Goal: Task Accomplishment & Management: Use online tool/utility

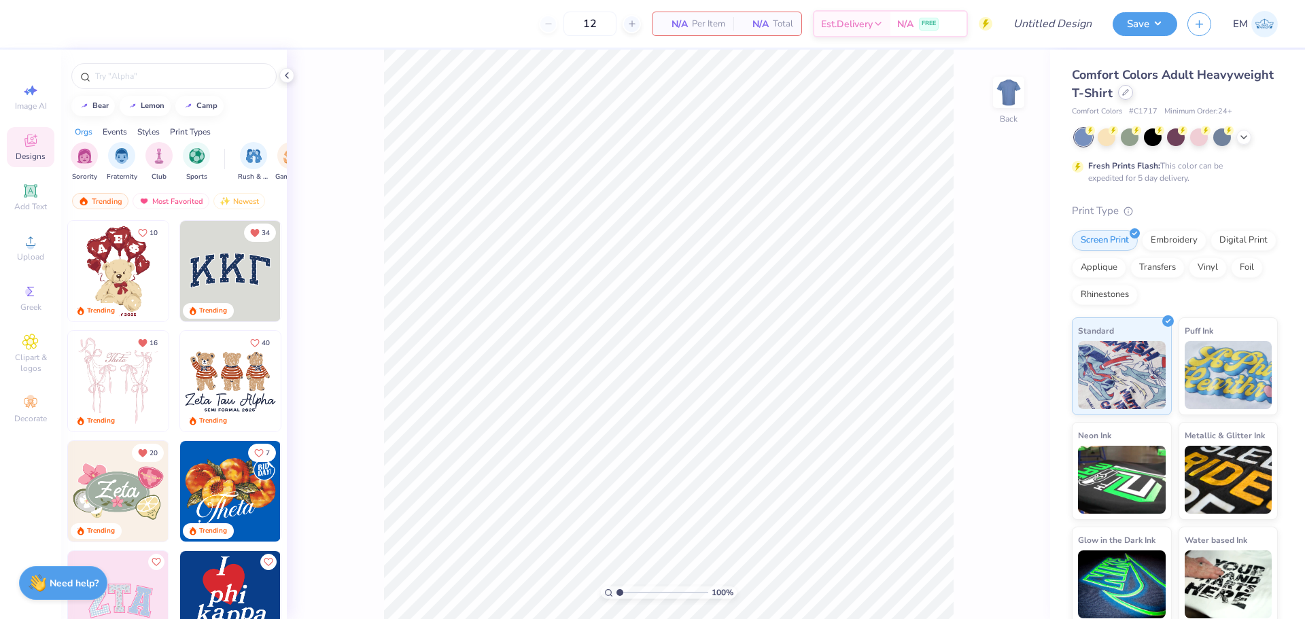
click at [1129, 91] on icon at bounding box center [1126, 92] width 7 height 7
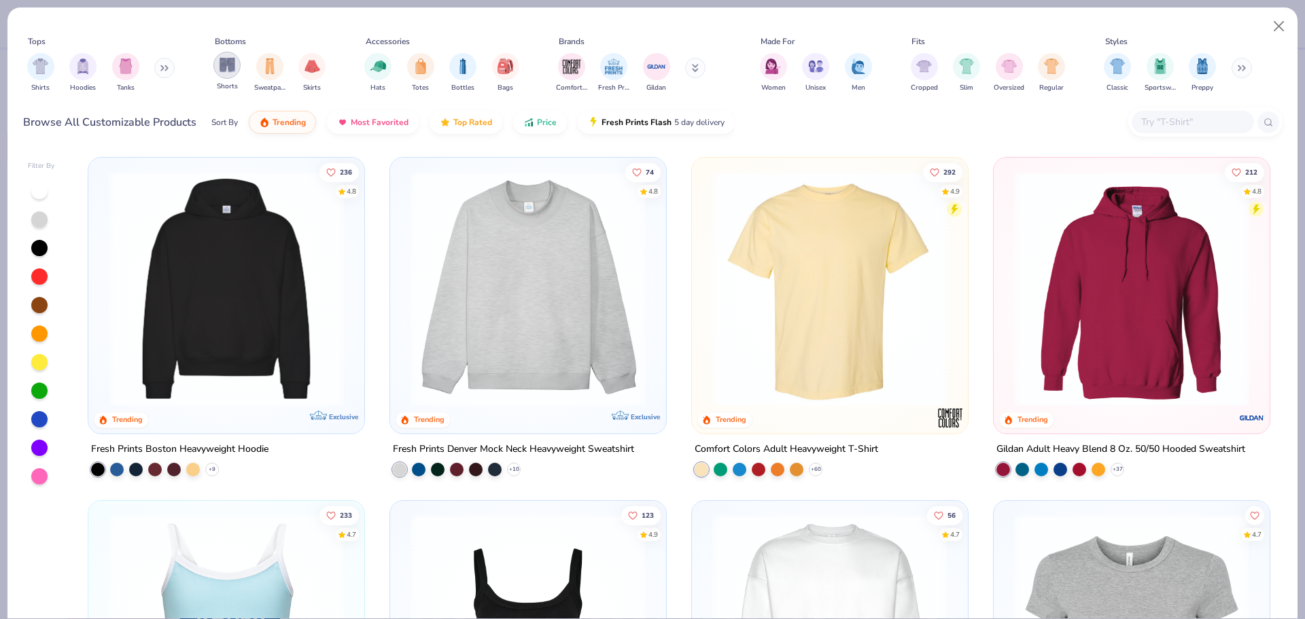
click at [233, 63] on img "filter for Shorts" at bounding box center [228, 65] width 16 height 16
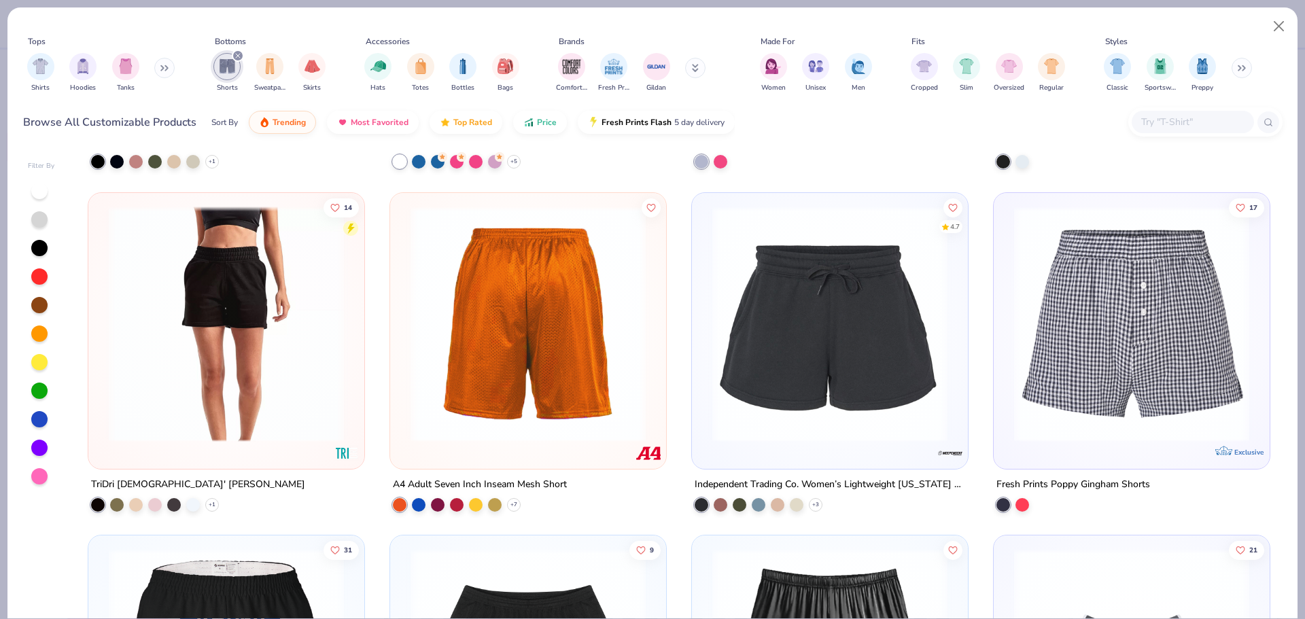
scroll to position [680, 0]
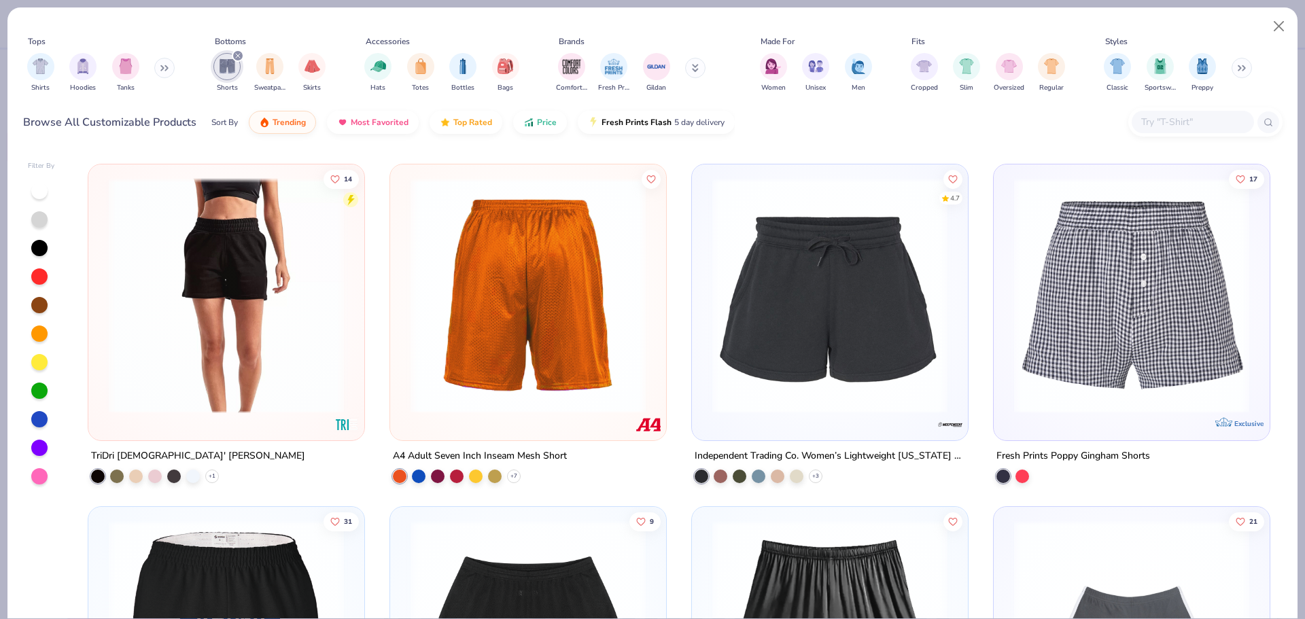
click at [1149, 302] on img at bounding box center [1132, 294] width 249 height 235
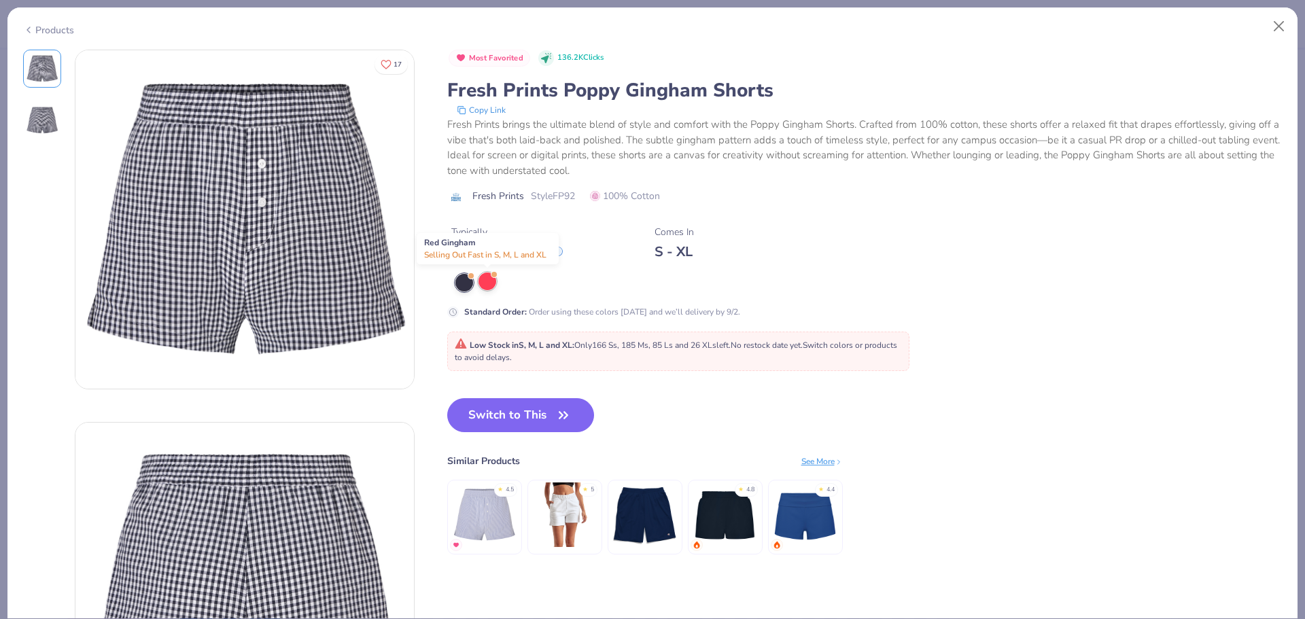
click at [490, 283] on div at bounding box center [488, 282] width 18 height 18
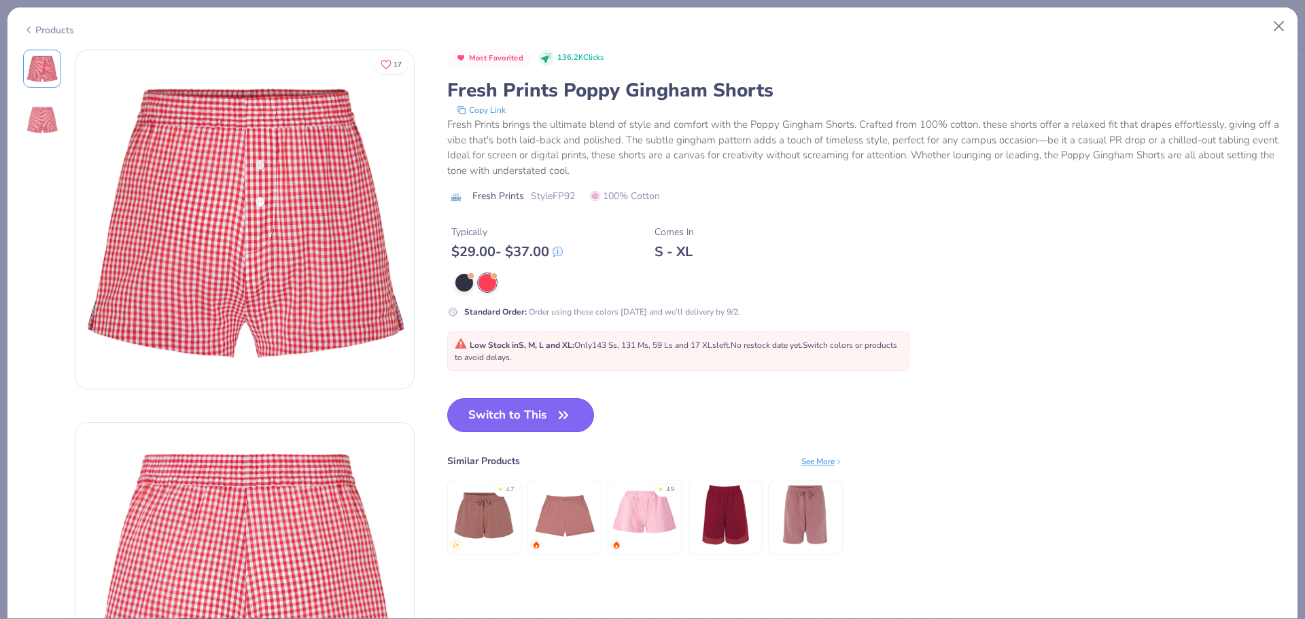
click at [575, 415] on button "Switch to This" at bounding box center [521, 415] width 148 height 34
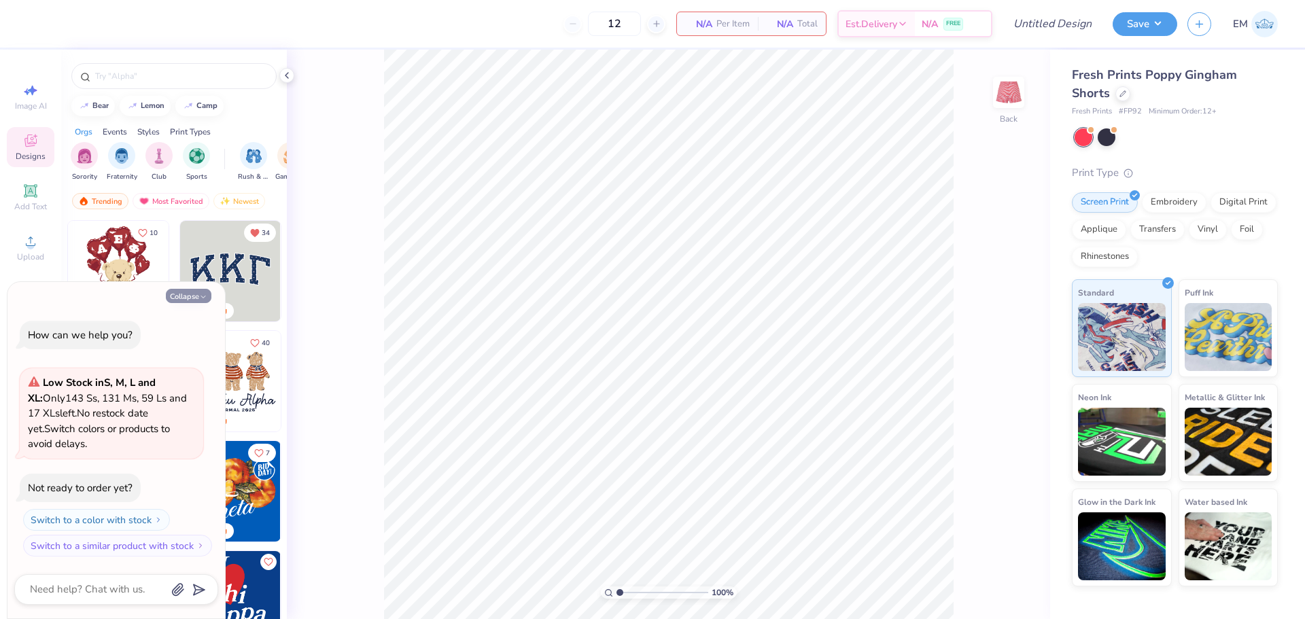
click at [192, 297] on button "Collapse" at bounding box center [189, 296] width 46 height 14
type textarea "x"
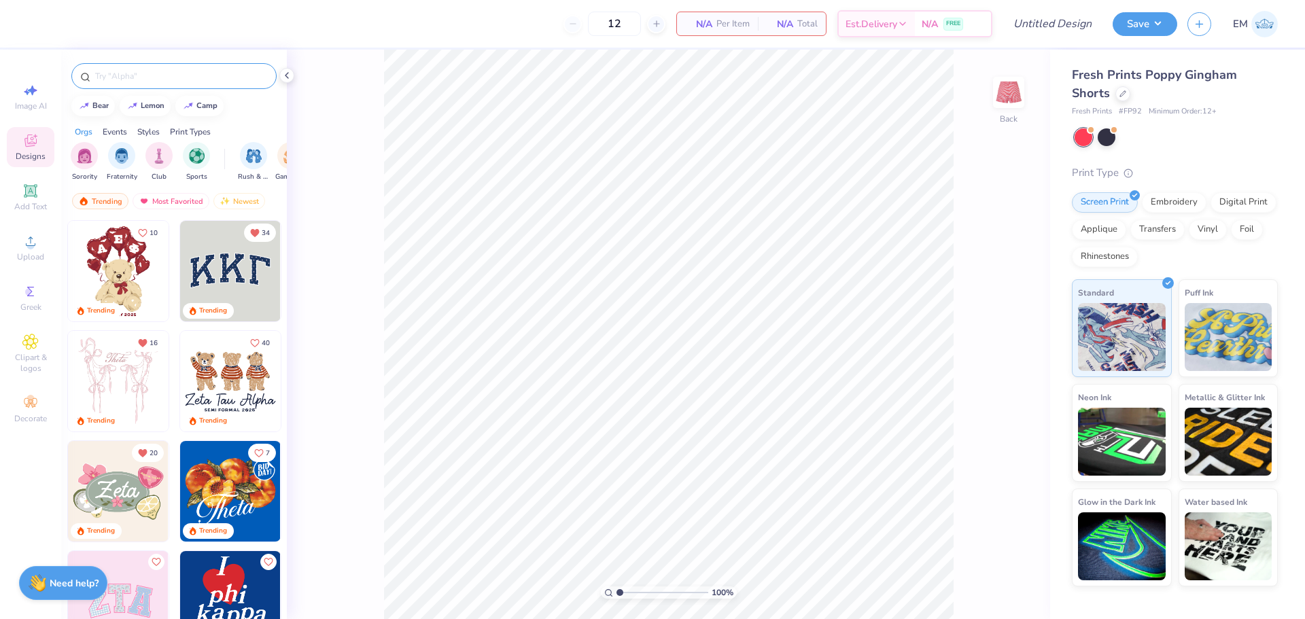
click at [173, 75] on input "text" at bounding box center [181, 76] width 174 height 14
type input "patch"
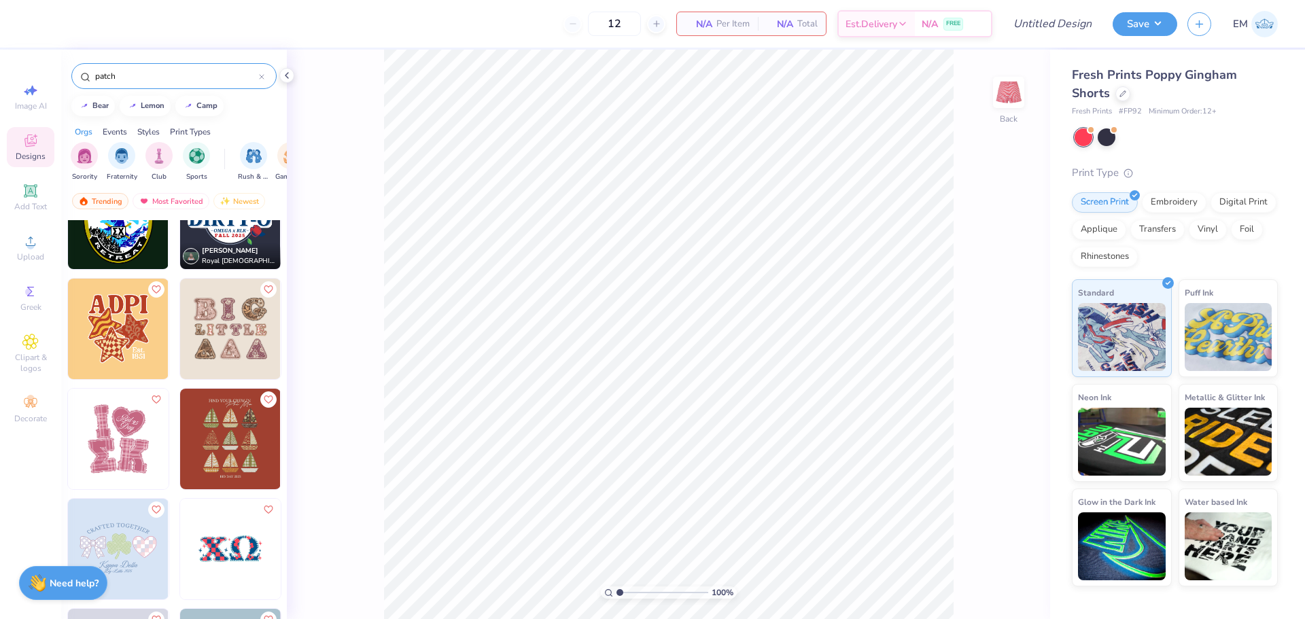
scroll to position [612, 0]
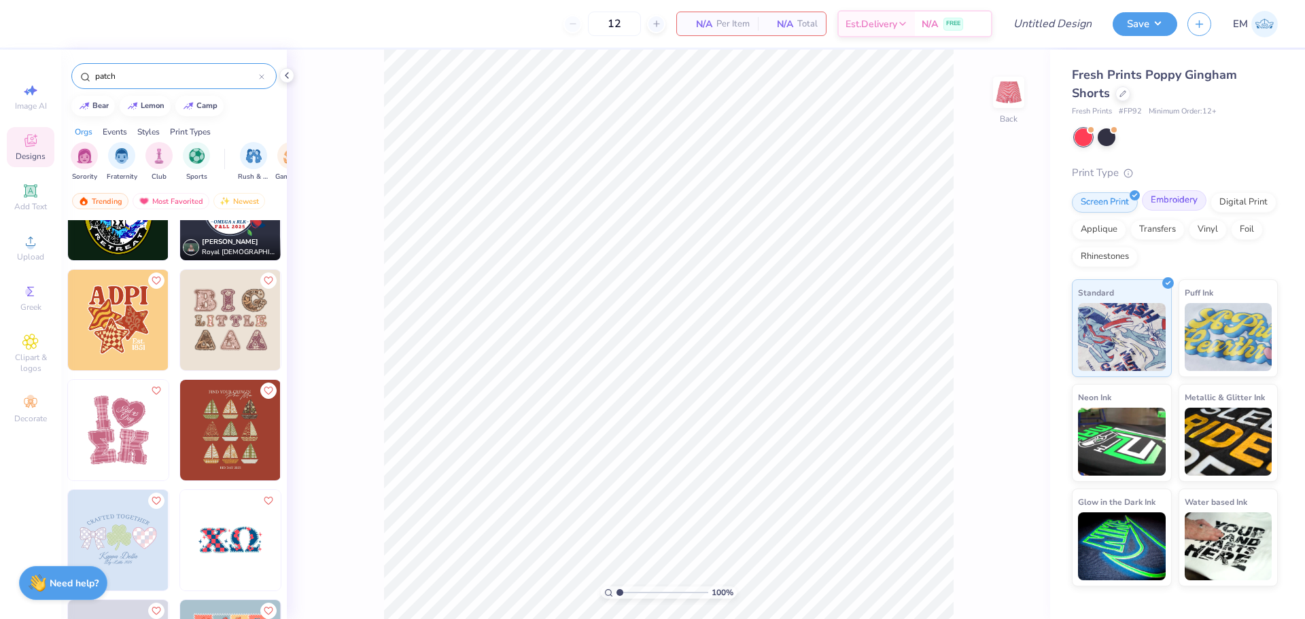
click at [1176, 207] on div "Embroidery" at bounding box center [1174, 200] width 65 height 20
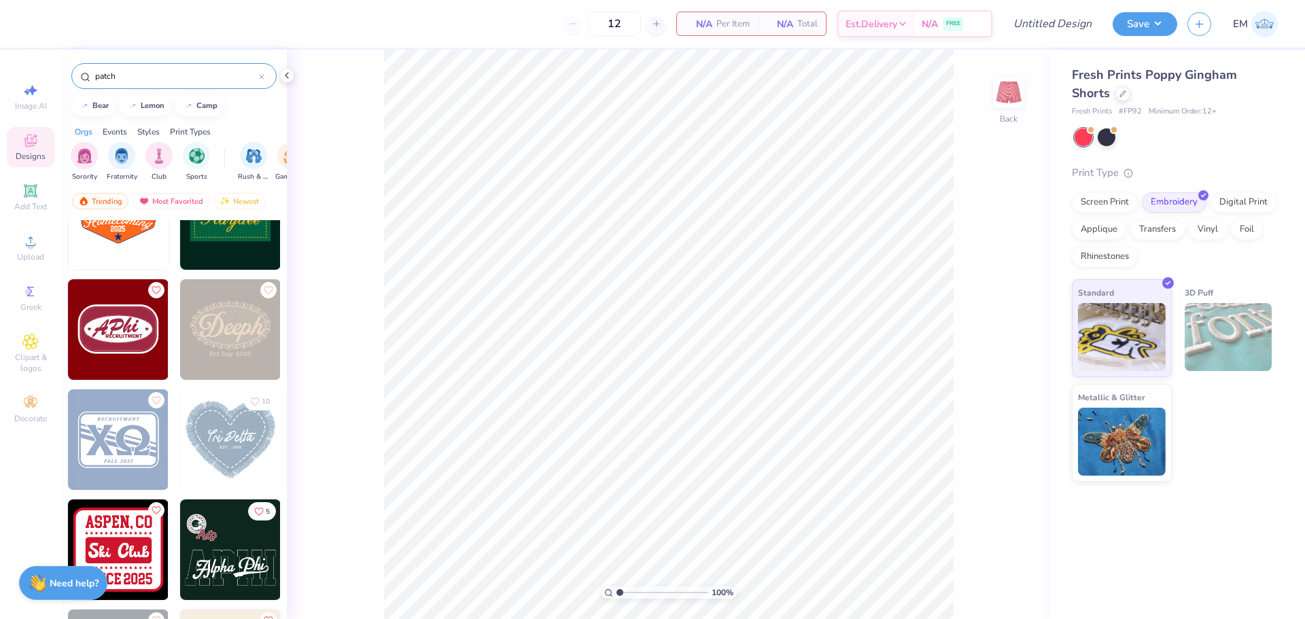
scroll to position [1632, 0]
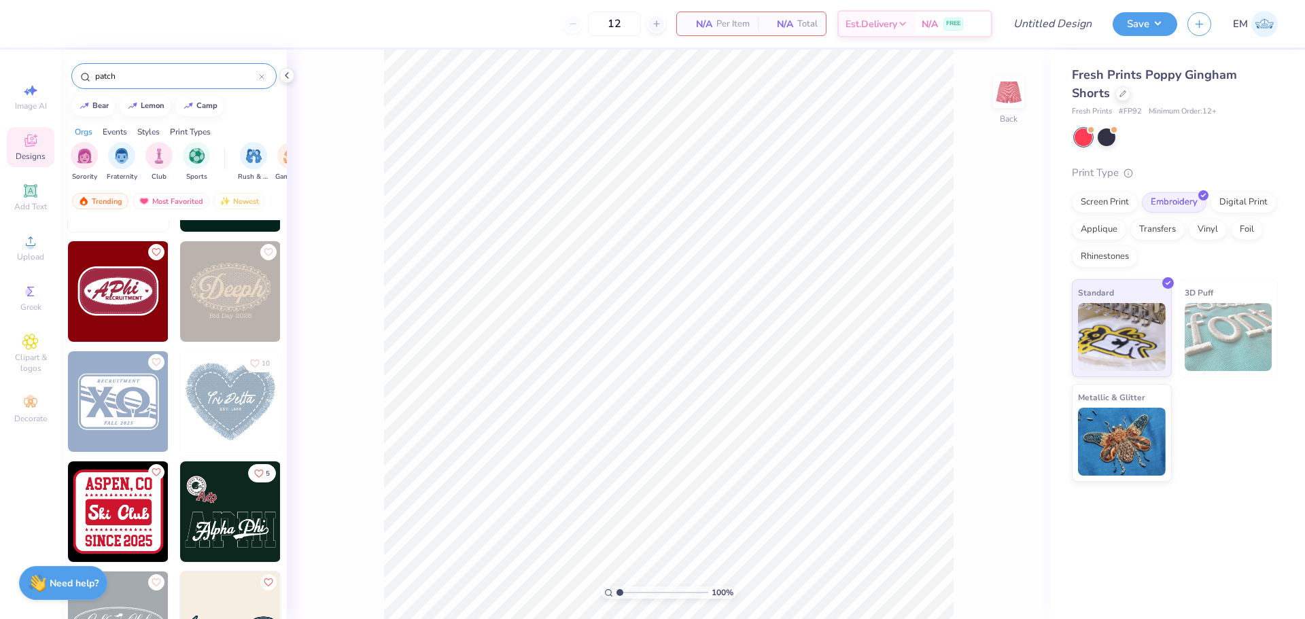
click at [91, 295] on img at bounding box center [118, 291] width 101 height 101
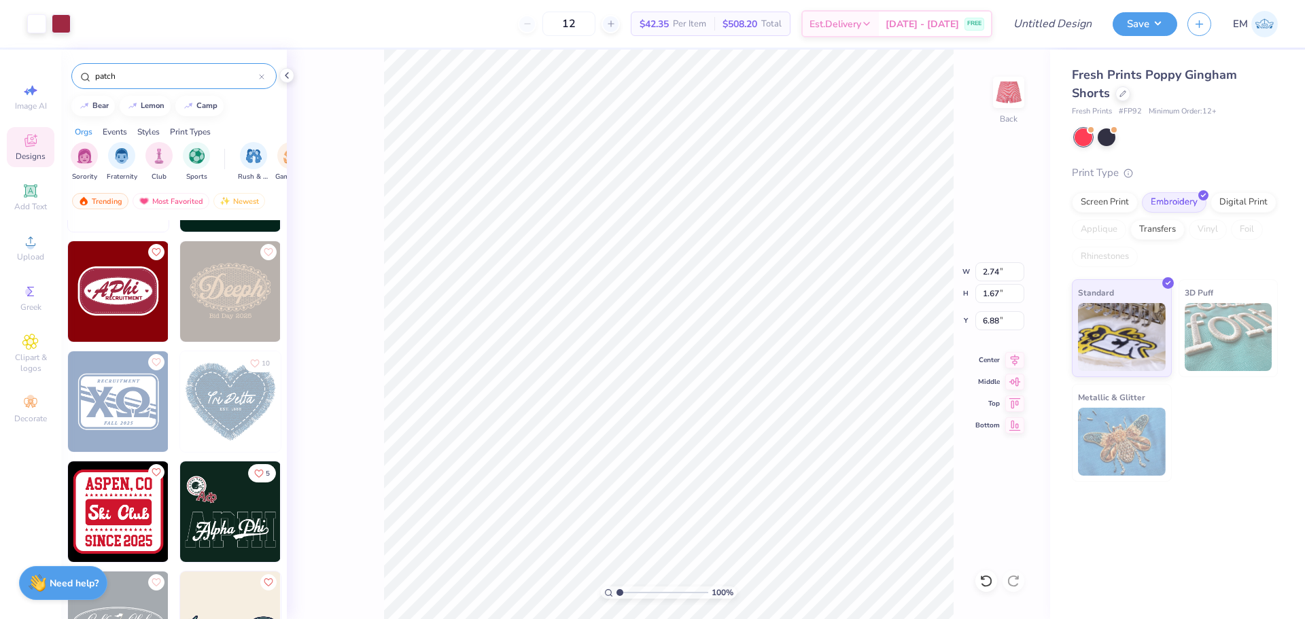
type input "6.88"
type input "3.92"
type input "2.39"
type input "7.53"
type input "2.43"
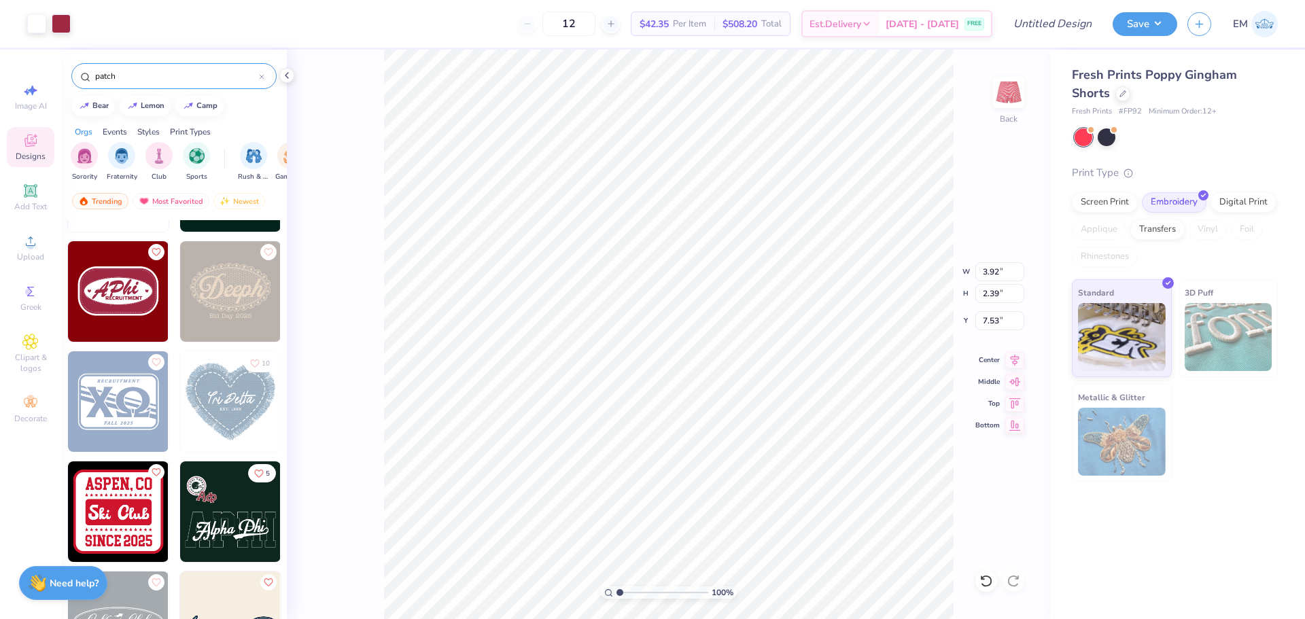
type input "1.48"
type input "7.96"
drag, startPoint x: 580, startPoint y: 28, endPoint x: 414, endPoint y: 39, distance: 166.3
click at [414, 39] on div "12 $42.35 Per Item $508.20 Total Est. Delivery Aug 30 - Sep 2 FREE" at bounding box center [537, 24] width 912 height 48
type input "36"
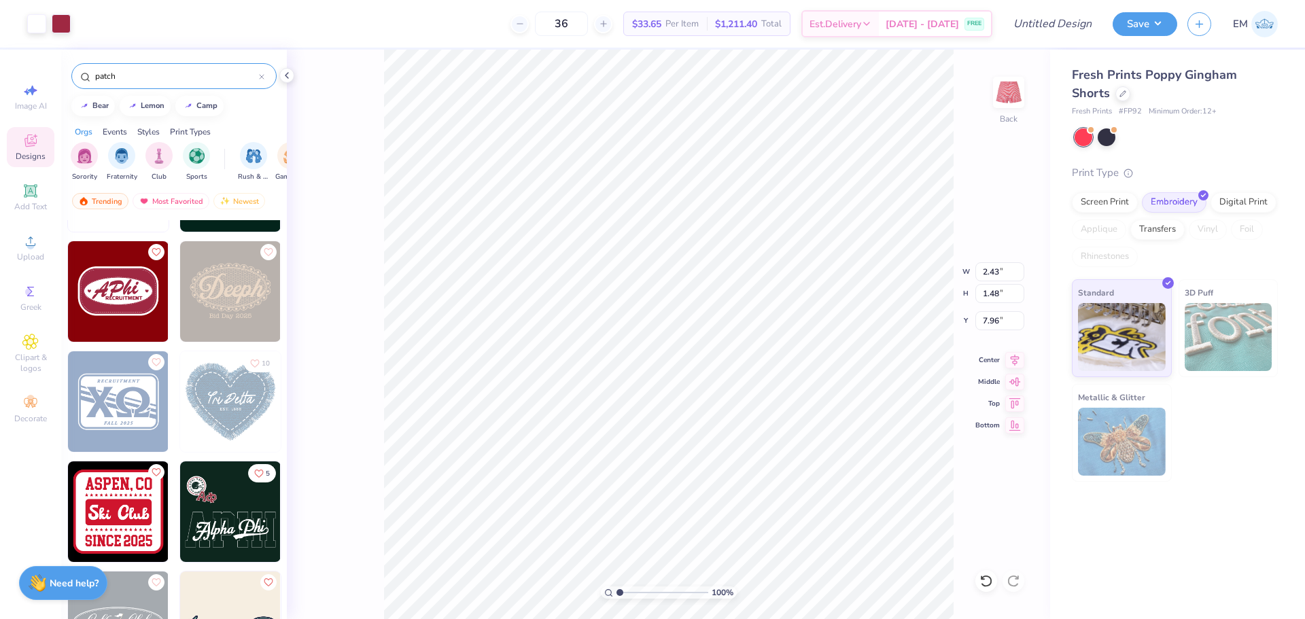
type input "7.94"
click at [905, 491] on li "Ungroup" at bounding box center [921, 496] width 107 height 27
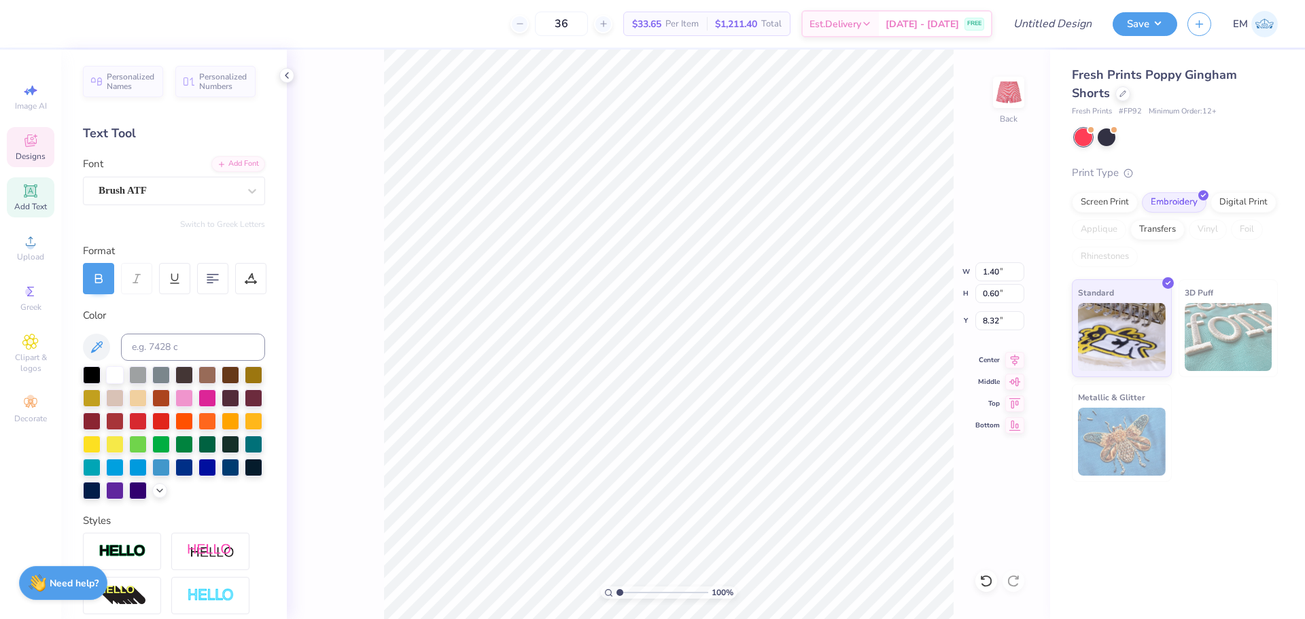
scroll to position [13, 2]
type textarea "ADPi"
type input "1.10522621487156"
type textarea "x"
type input "1.10522621487156"
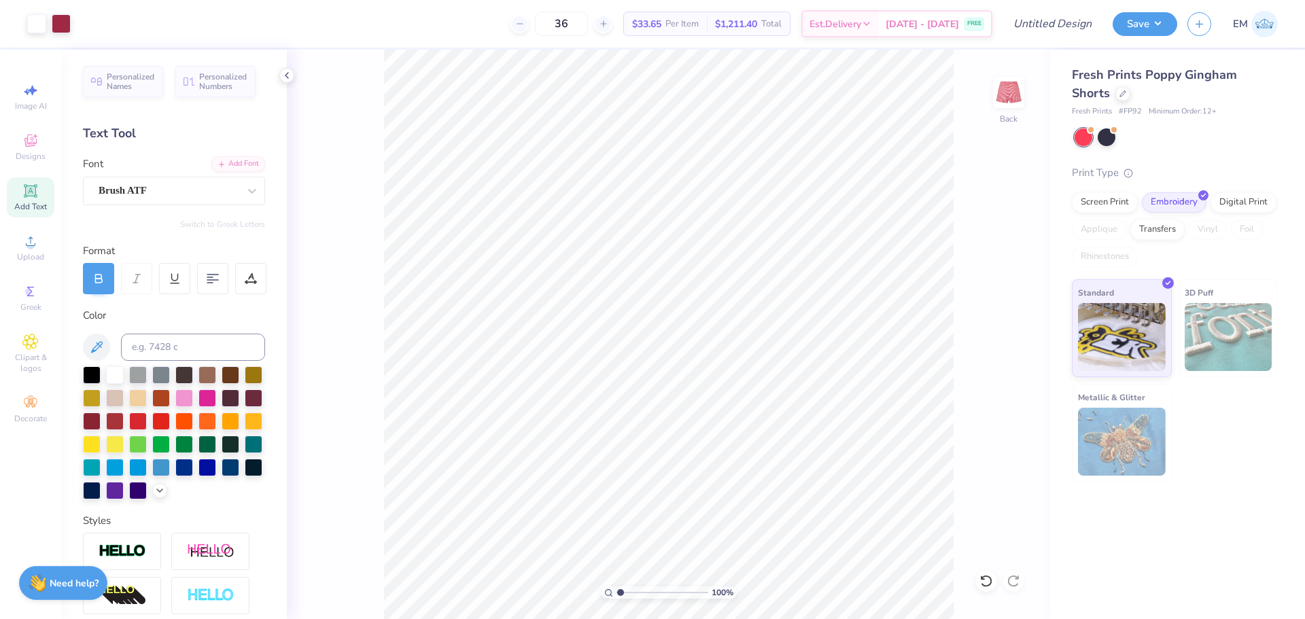
type textarea "x"
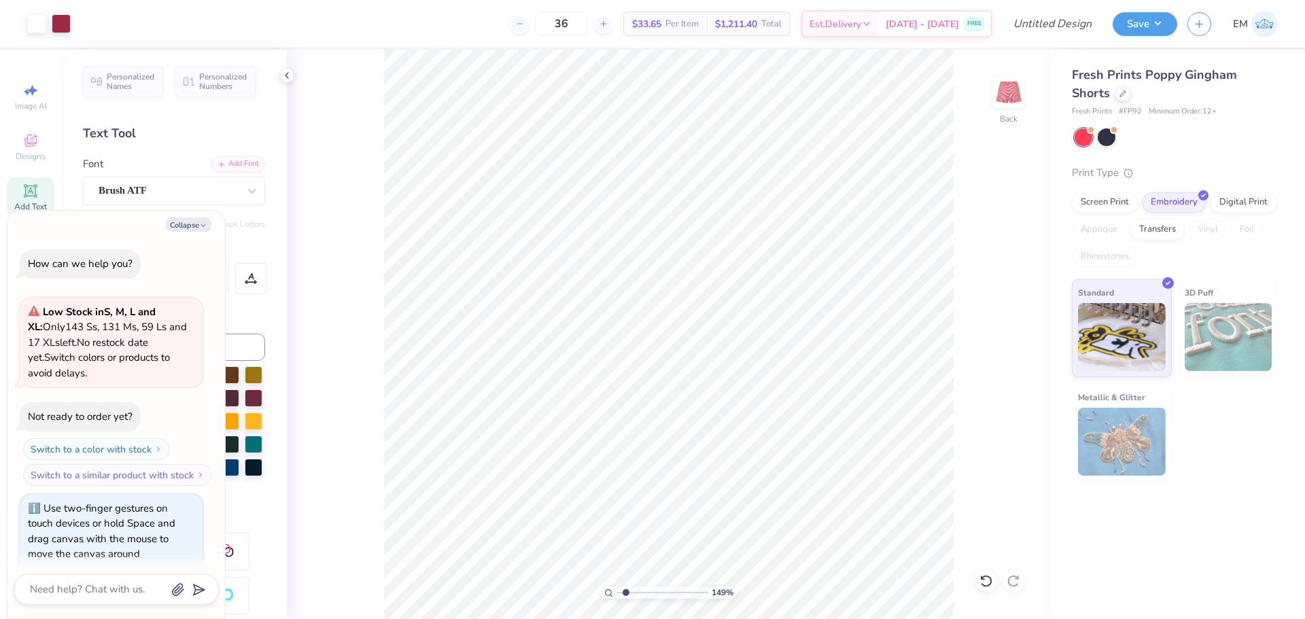
scroll to position [12, 0]
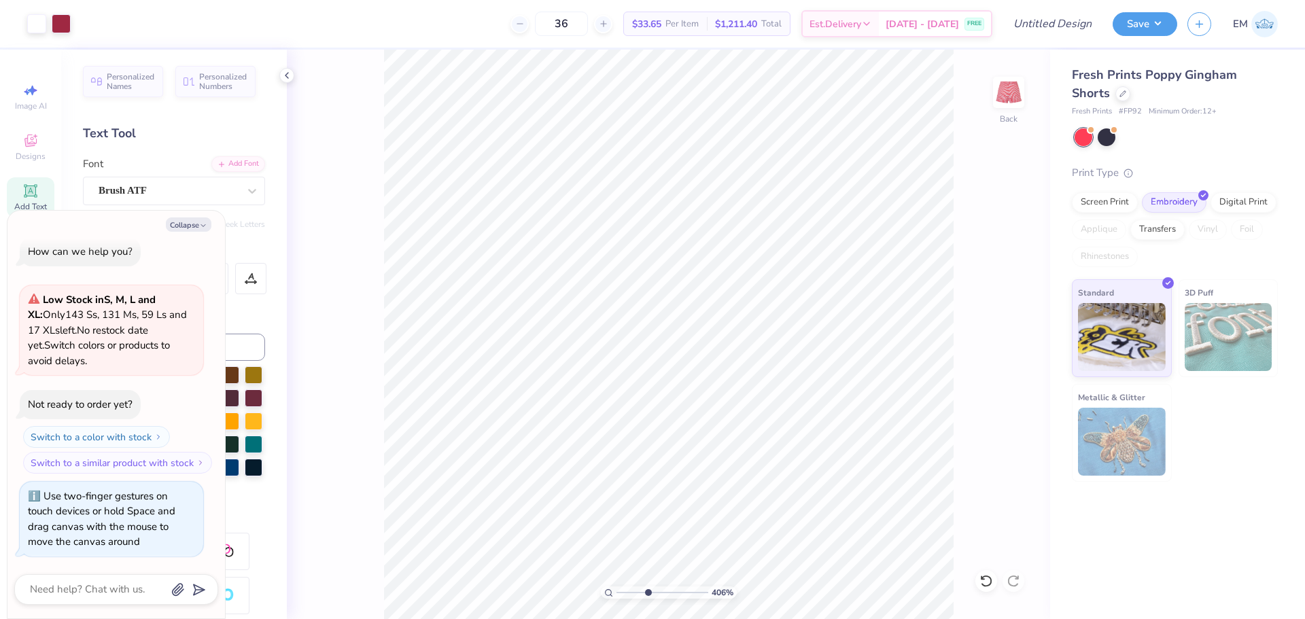
type input "4.05804149575103"
type textarea "x"
type input "4.05804149575103"
type textarea "x"
type input "4.05804149575103"
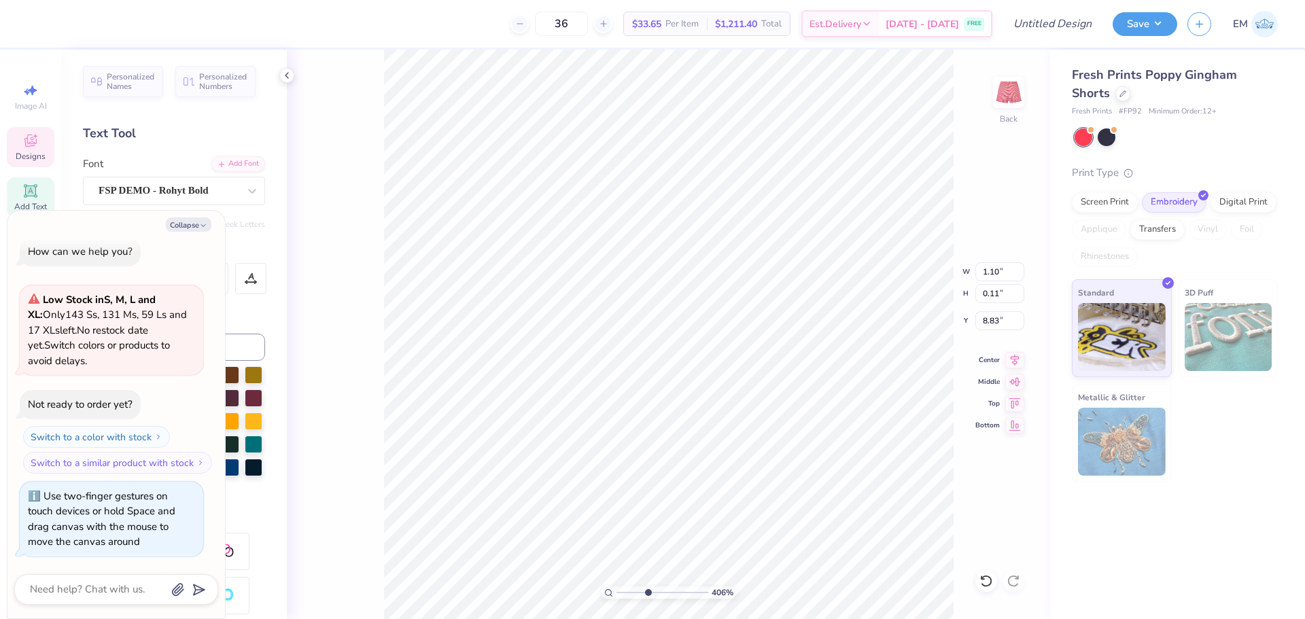
type textarea "x"
type input "4.05804149575103"
type textarea "x"
type input "4.05804149575103"
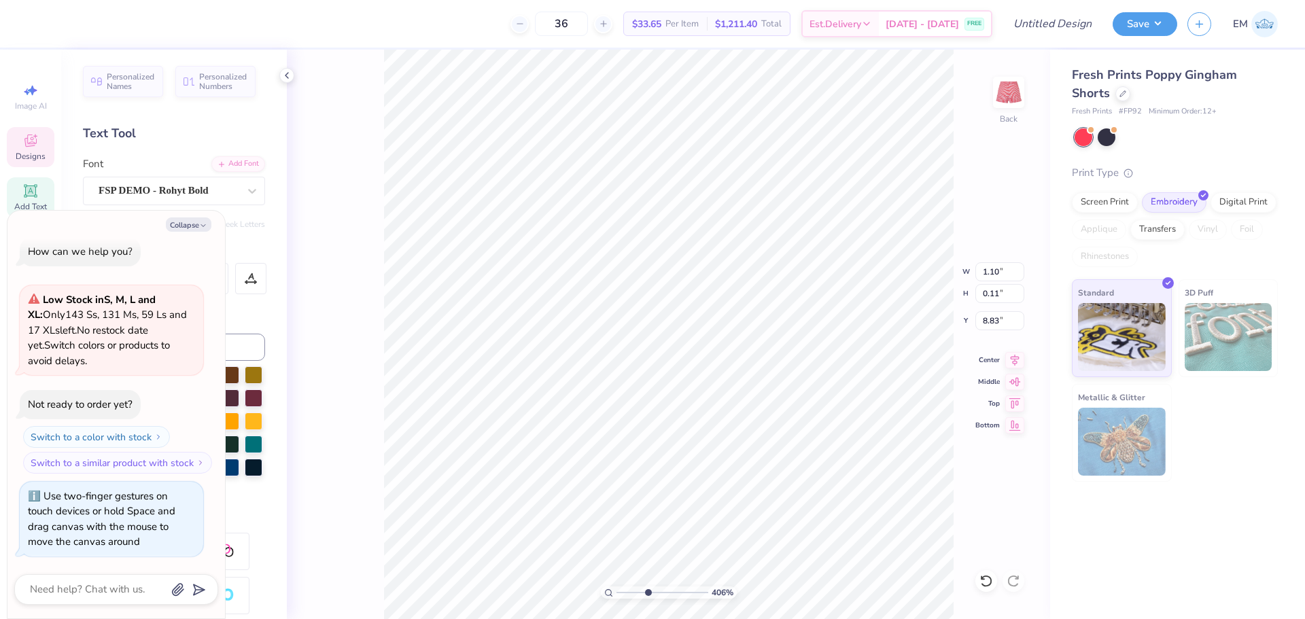
type textarea "x"
type textarea "A"
type input "4.05804149575103"
type textarea "x"
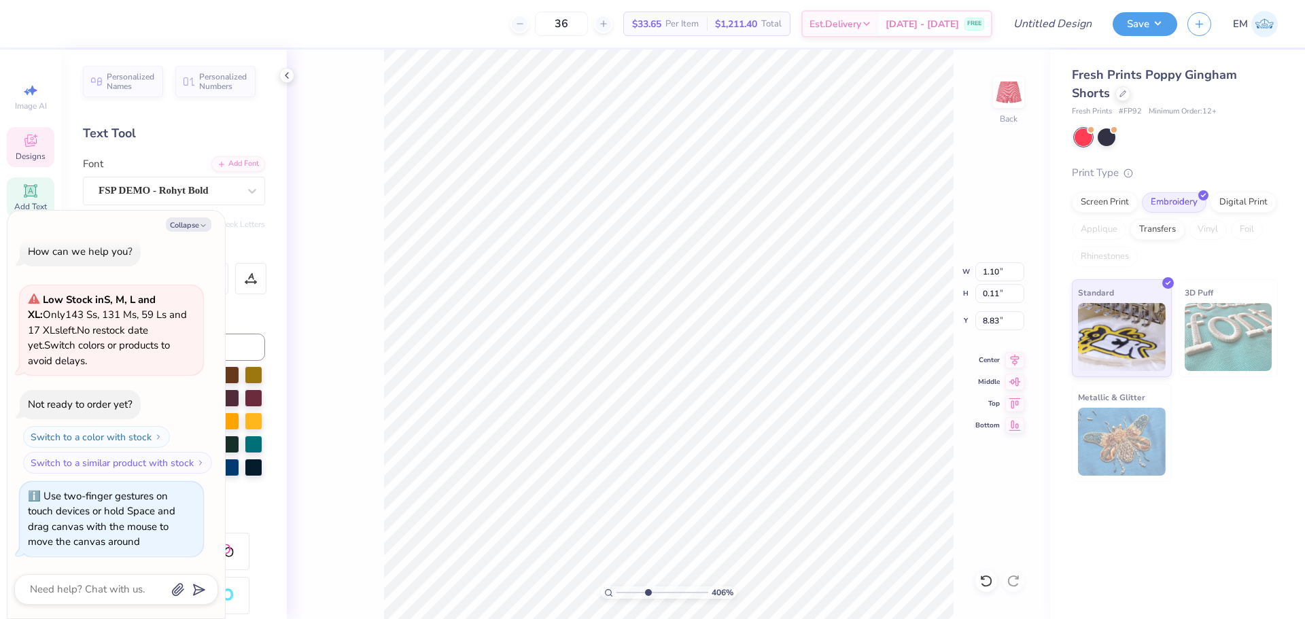
type textarea "Am"
type input "4.05804149575103"
type textarea "x"
type textarea "Ame"
type input "4.05804149575103"
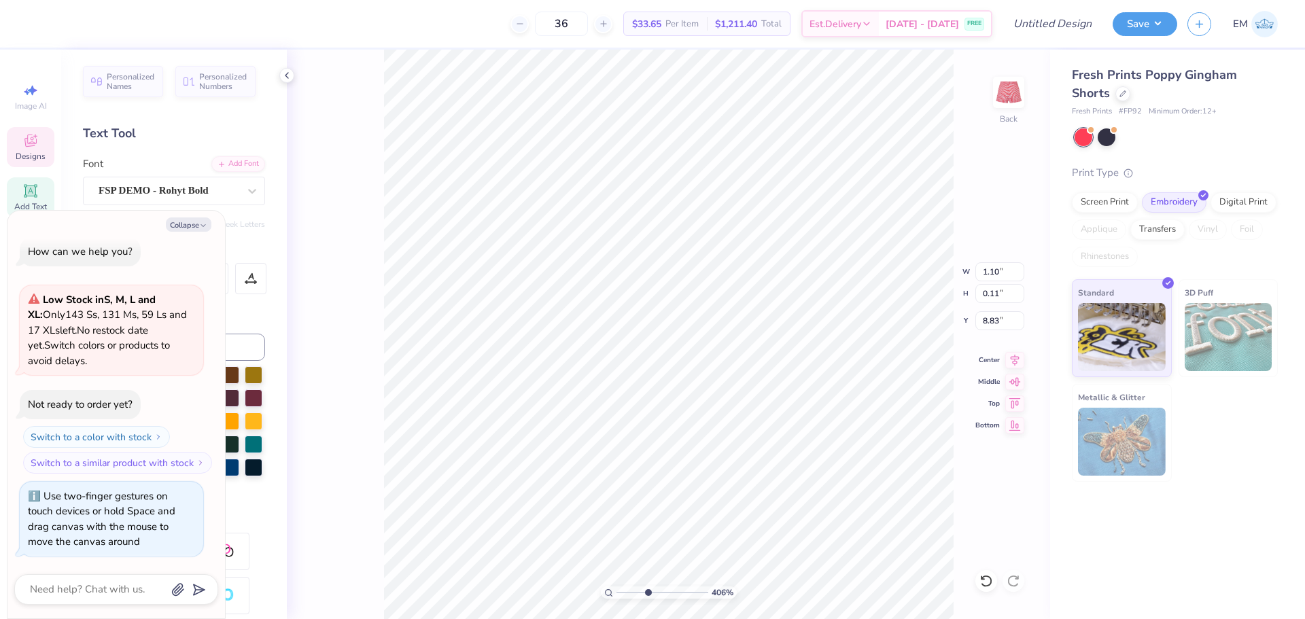
type textarea "x"
type textarea "Ames"
type input "4.05804149575103"
type textarea "x"
type textarea "Ame"
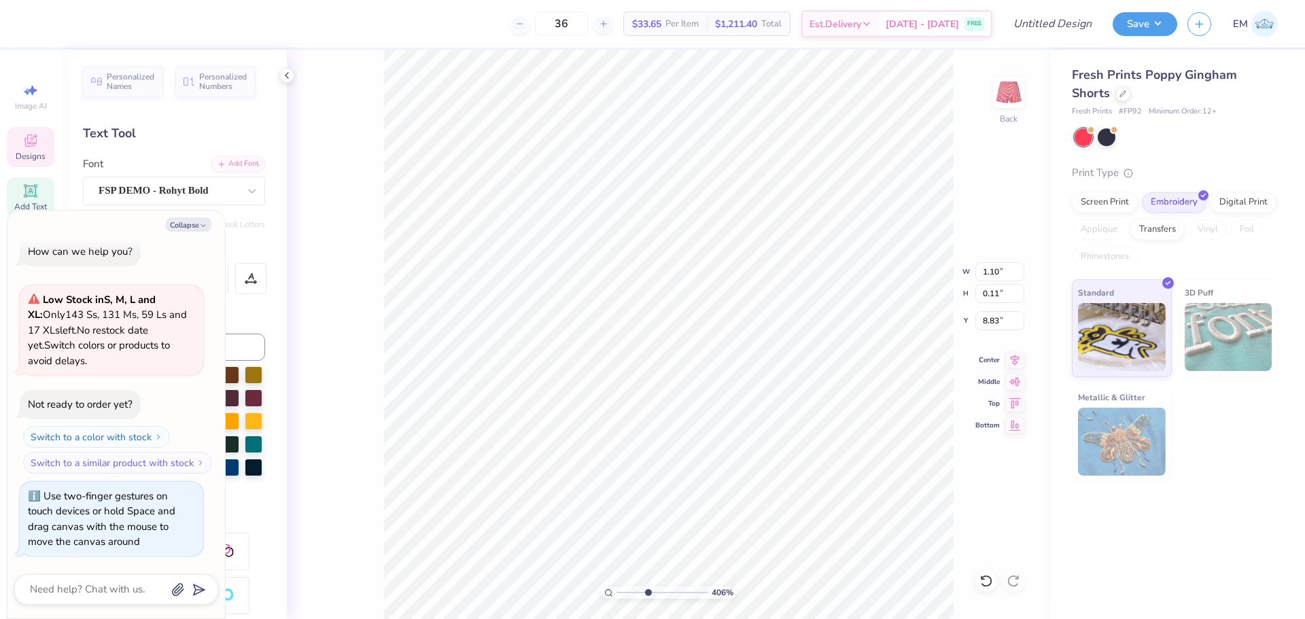
type input "4.05804149575103"
type textarea "x"
type textarea "Am"
type input "4.05804149575103"
type textarea "x"
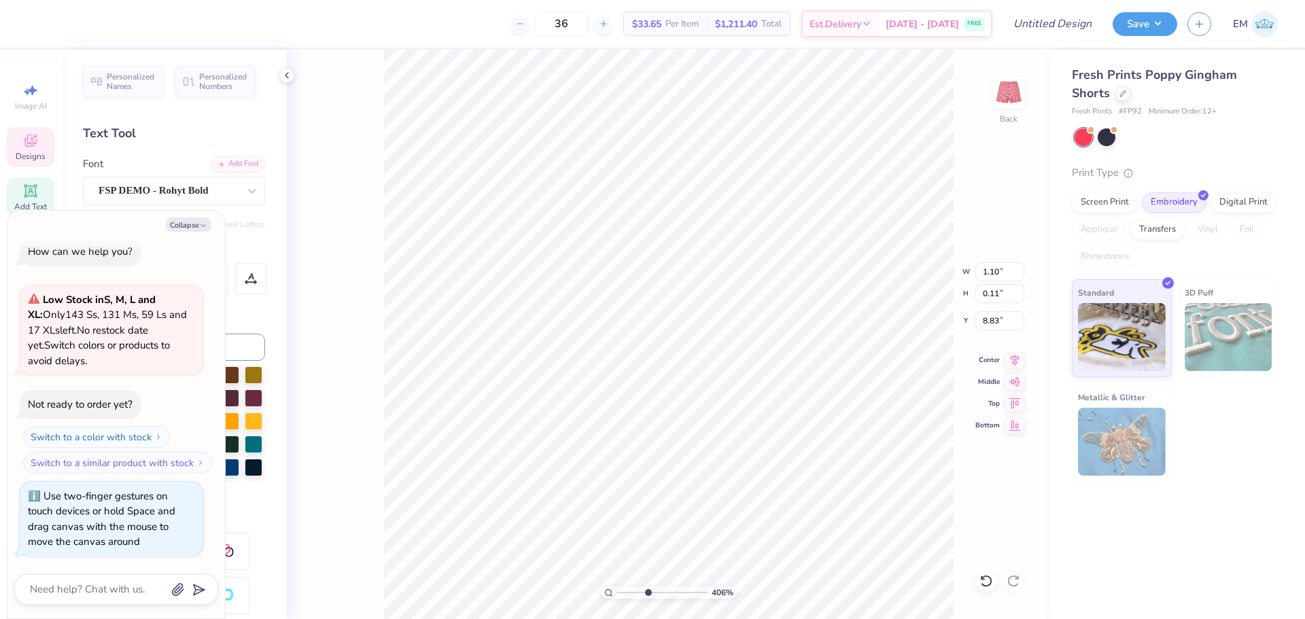
type textarea "A"
type input "4.05804149575103"
type textarea "x"
type input "4.05804149575103"
type textarea "x"
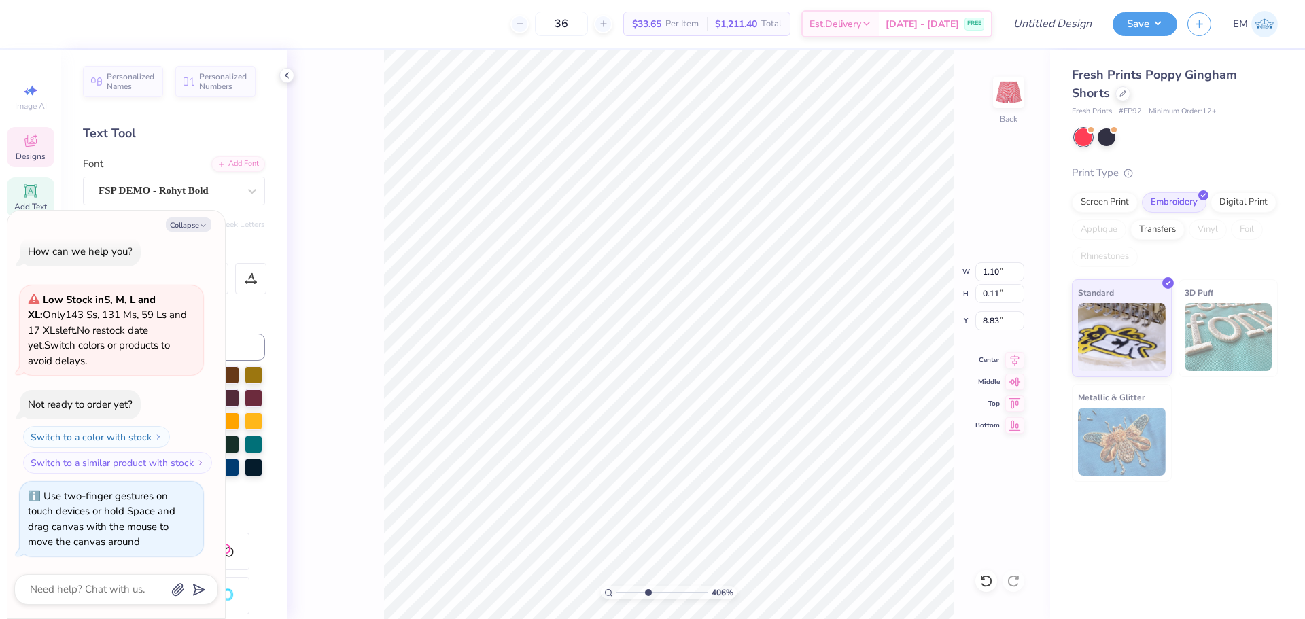
type textarea "AM"
type input "4.05804149575103"
type textarea "x"
type textarea "AME"
type input "4.05804149575103"
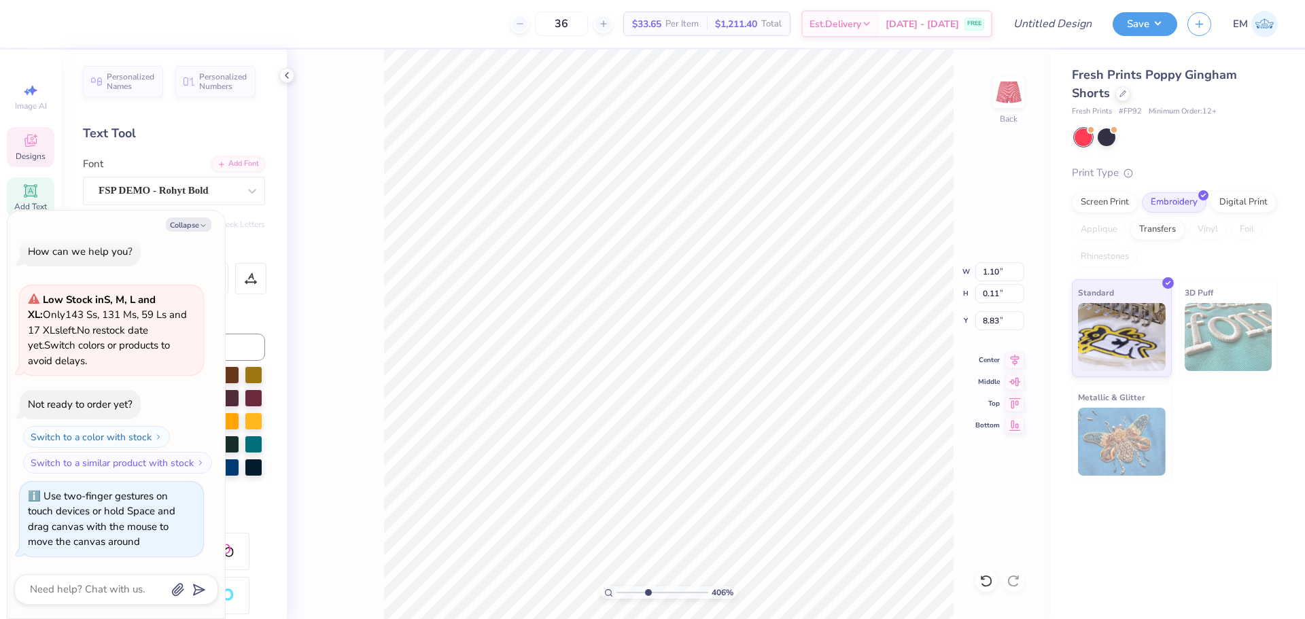
type textarea "x"
type textarea "AMES"
type input "4.05804149575103"
type textarea "x"
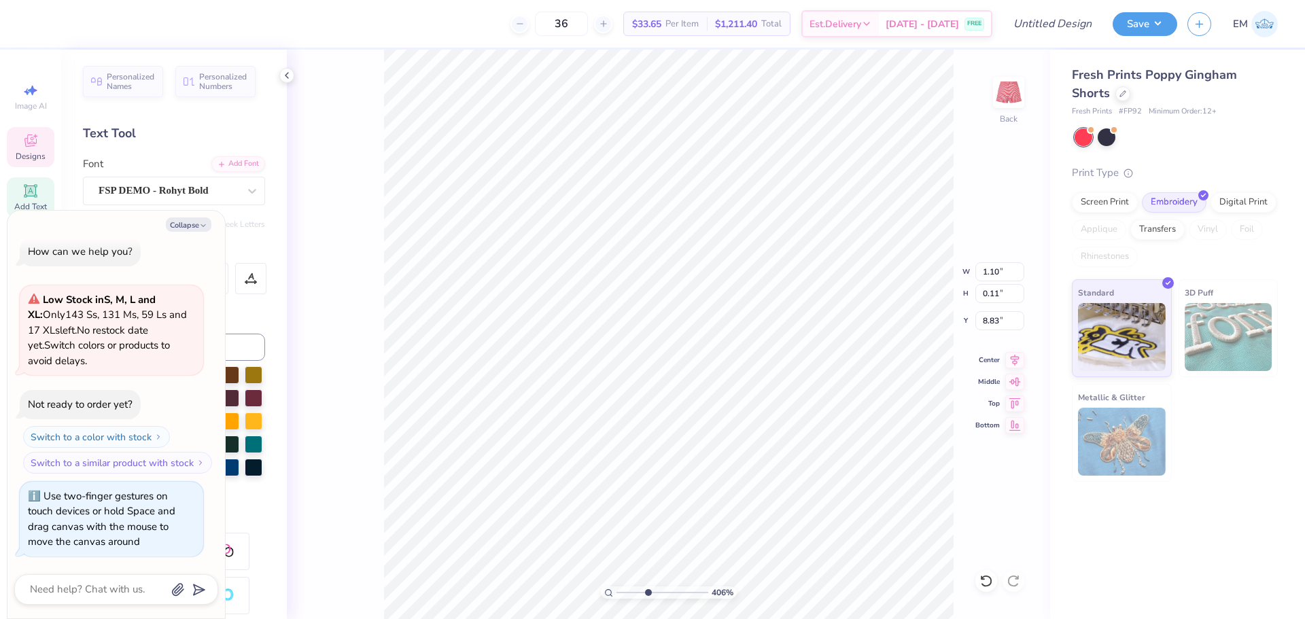
type textarea "AMES,"
type input "4.05804149575103"
type textarea "x"
type textarea "AMES,"
type input "4.05804149575103"
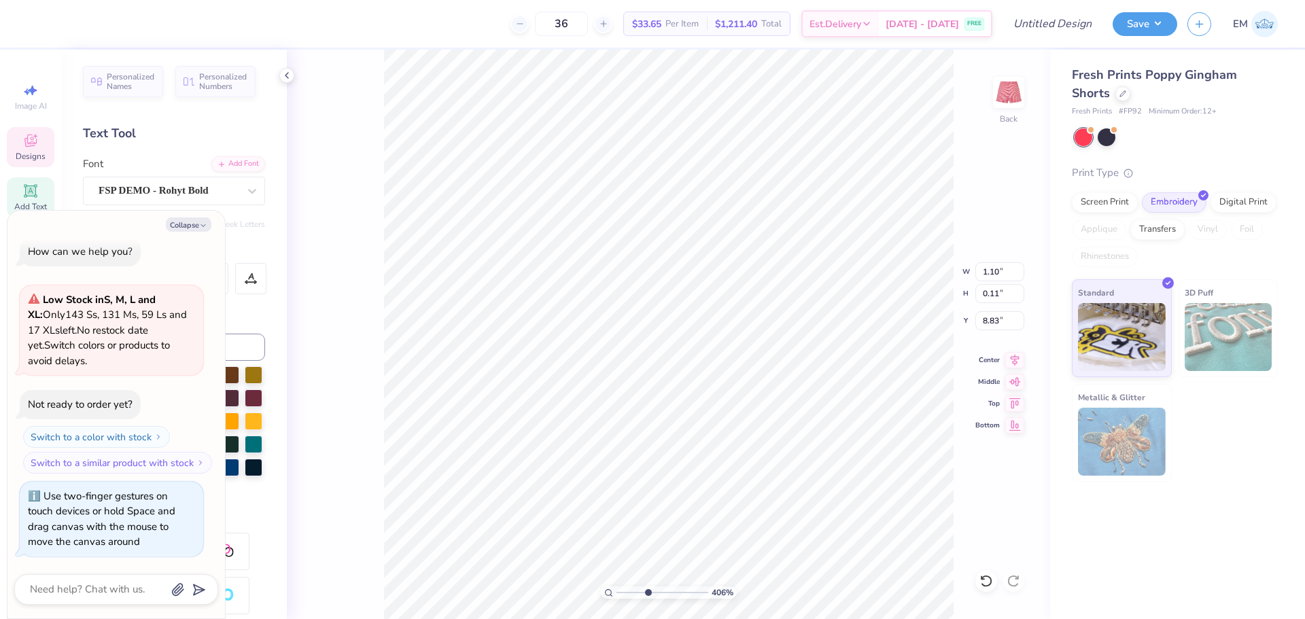
type textarea "x"
type input "4.05804149575103"
type textarea "x"
type textarea "AMES, I"
type input "4.05804149575103"
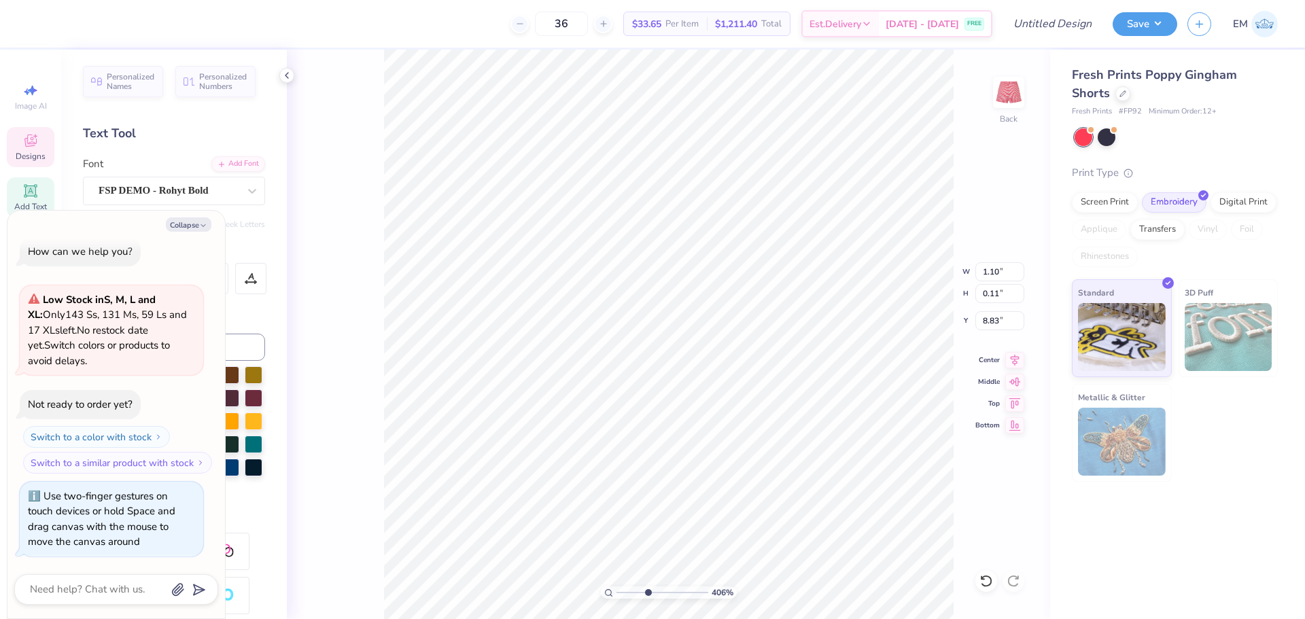
type textarea "x"
type textarea "AMES, IA"
type input "4.05804149575103"
type textarea "x"
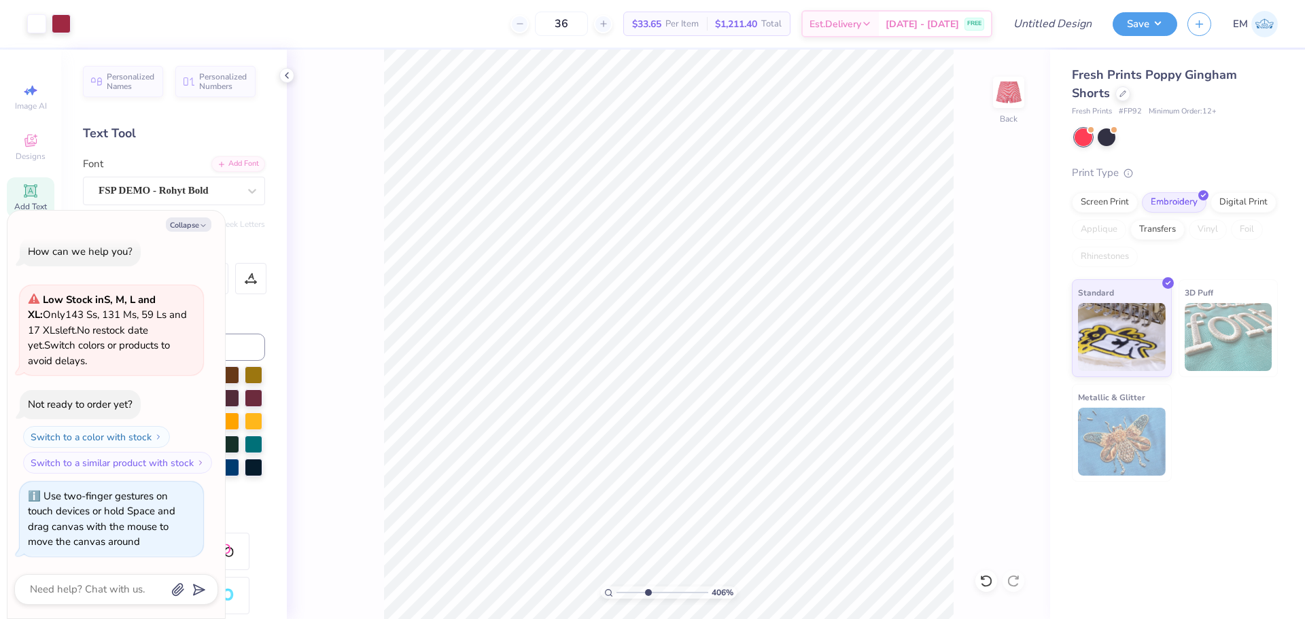
type input "4.05804149575103"
type textarea "x"
type input "4.05804149575103"
type textarea "x"
type input "8.87"
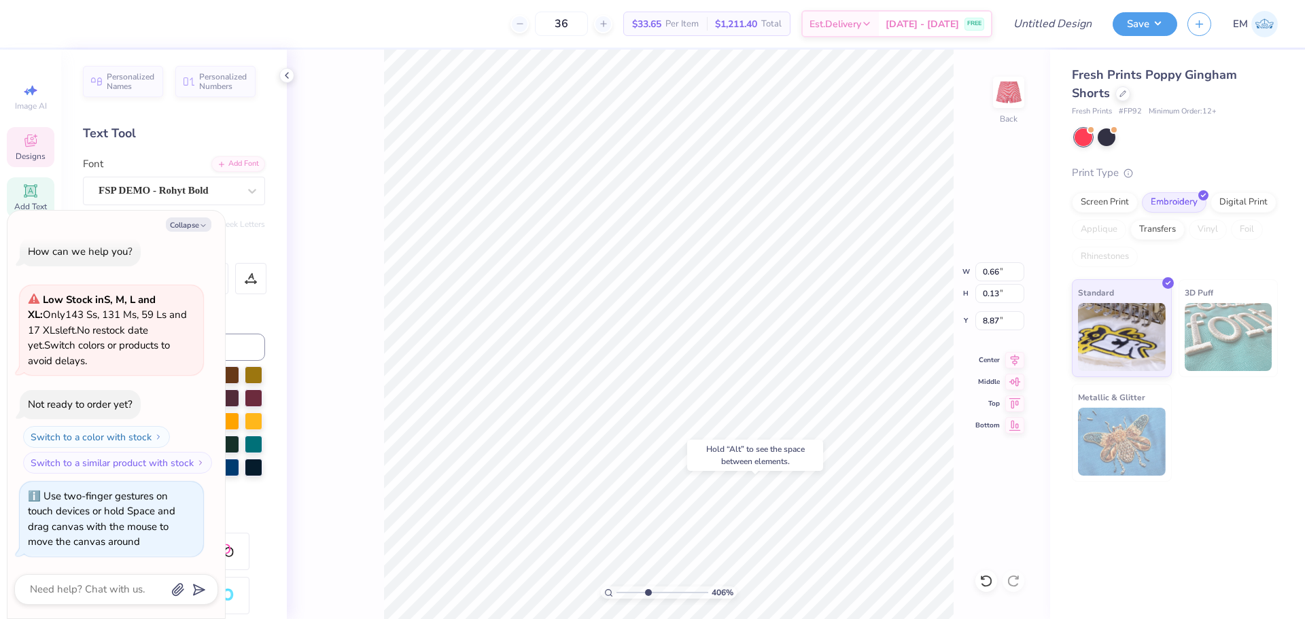
type input "4.05804149575103"
type textarea "x"
type input "1.60"
type input "0.60"
type input "8.33"
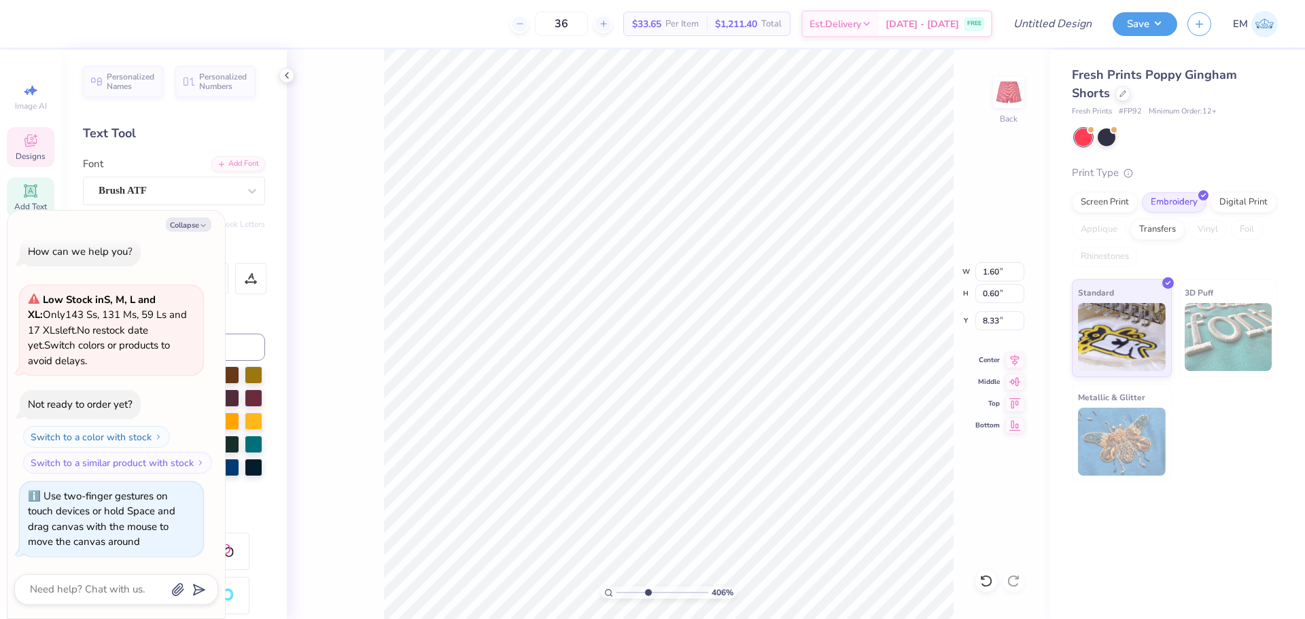
type input "4.05804149575103"
type textarea "x"
type input "4.05804149575103"
type textarea "x"
type input "4.05804149575103"
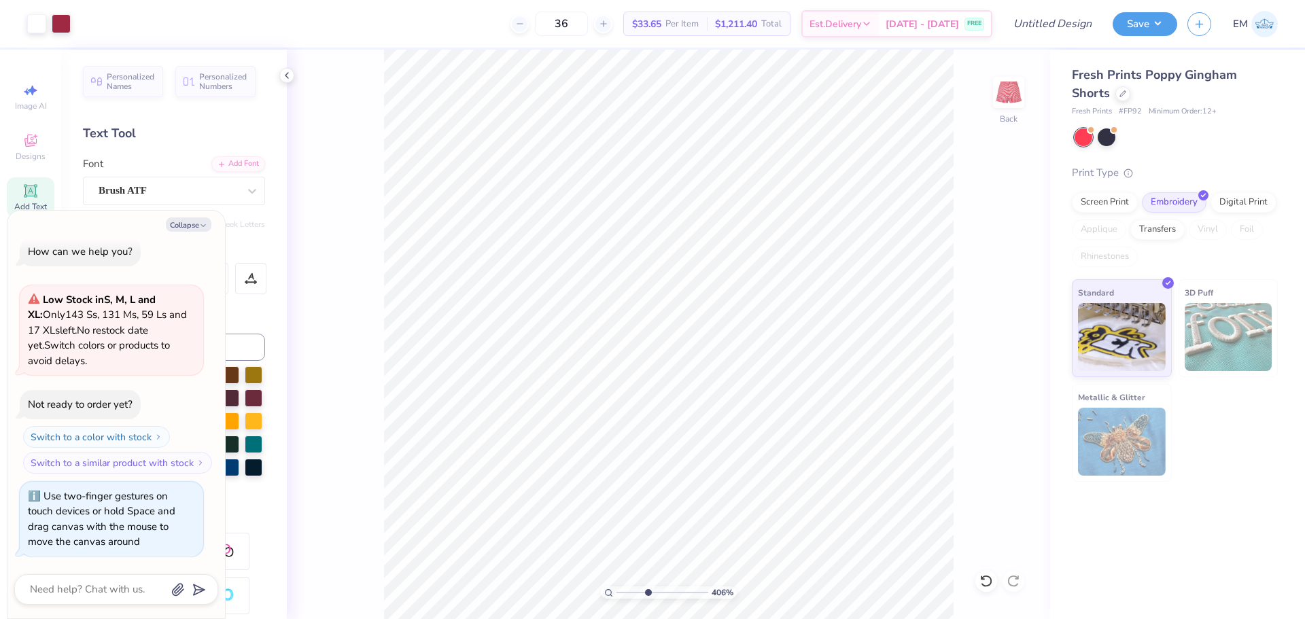
type textarea "x"
type input "4.05804149575103"
type textarea "x"
type input "4.05804149575103"
click at [194, 227] on button "Collapse" at bounding box center [189, 225] width 46 height 14
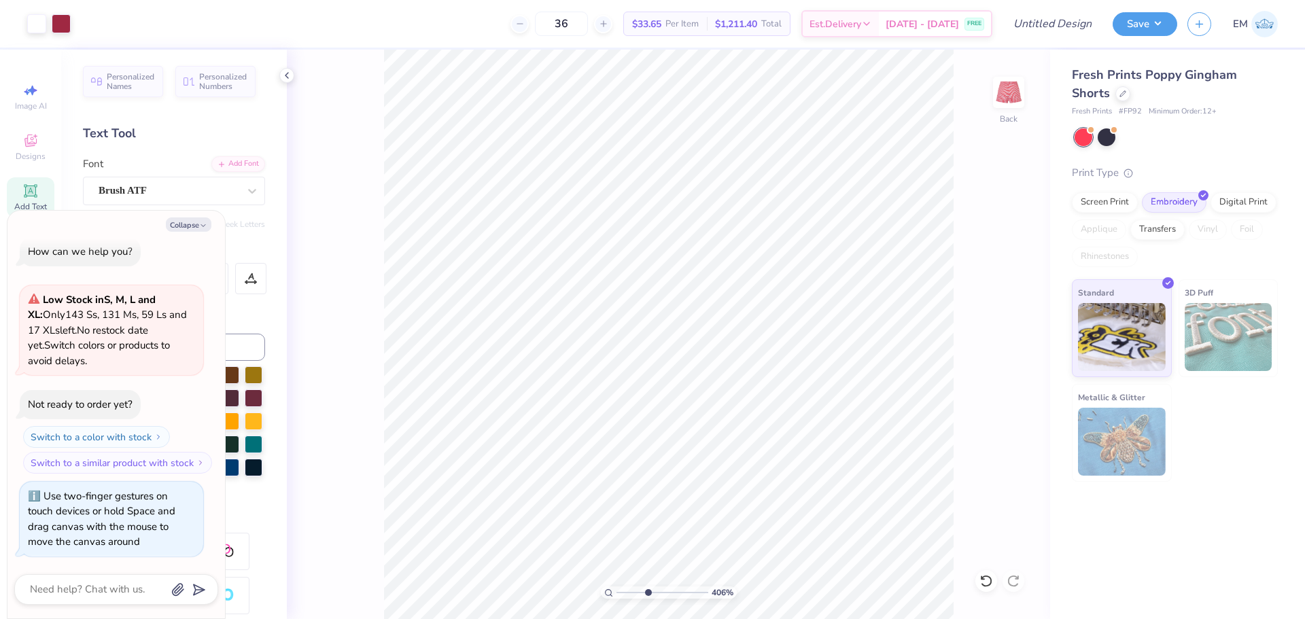
type textarea "x"
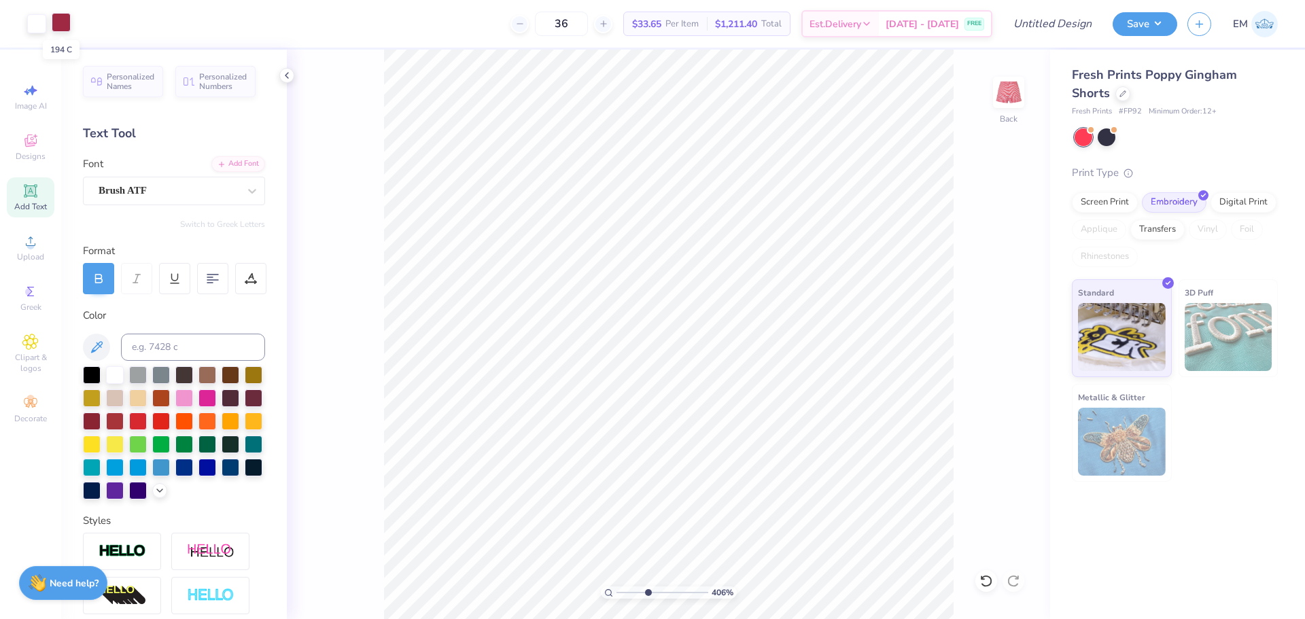
click at [60, 25] on div at bounding box center [61, 22] width 19 height 19
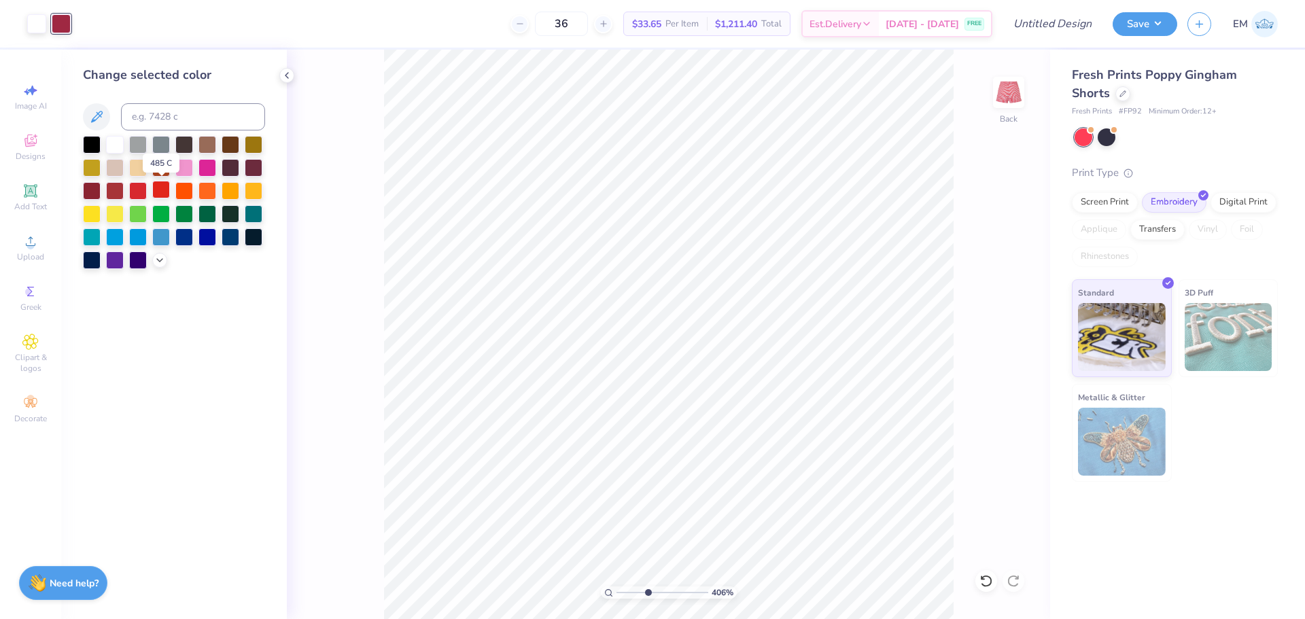
click at [156, 192] on div at bounding box center [161, 190] width 18 height 18
type input "1"
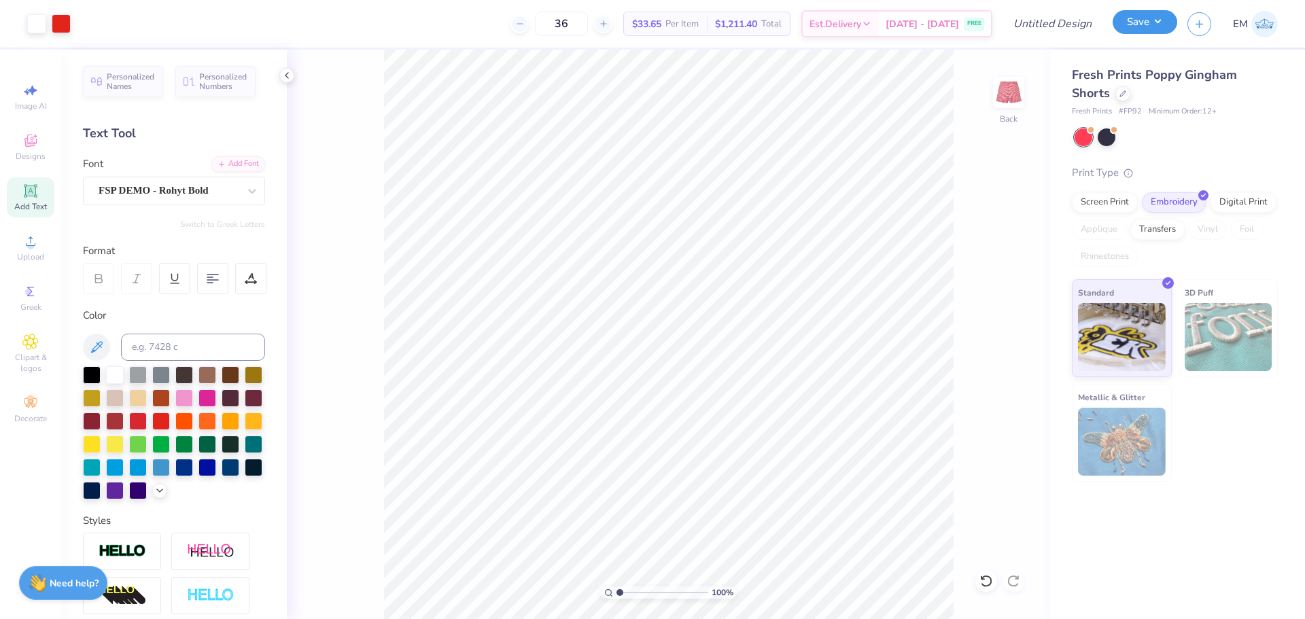
click at [1148, 22] on button "Save" at bounding box center [1145, 22] width 65 height 24
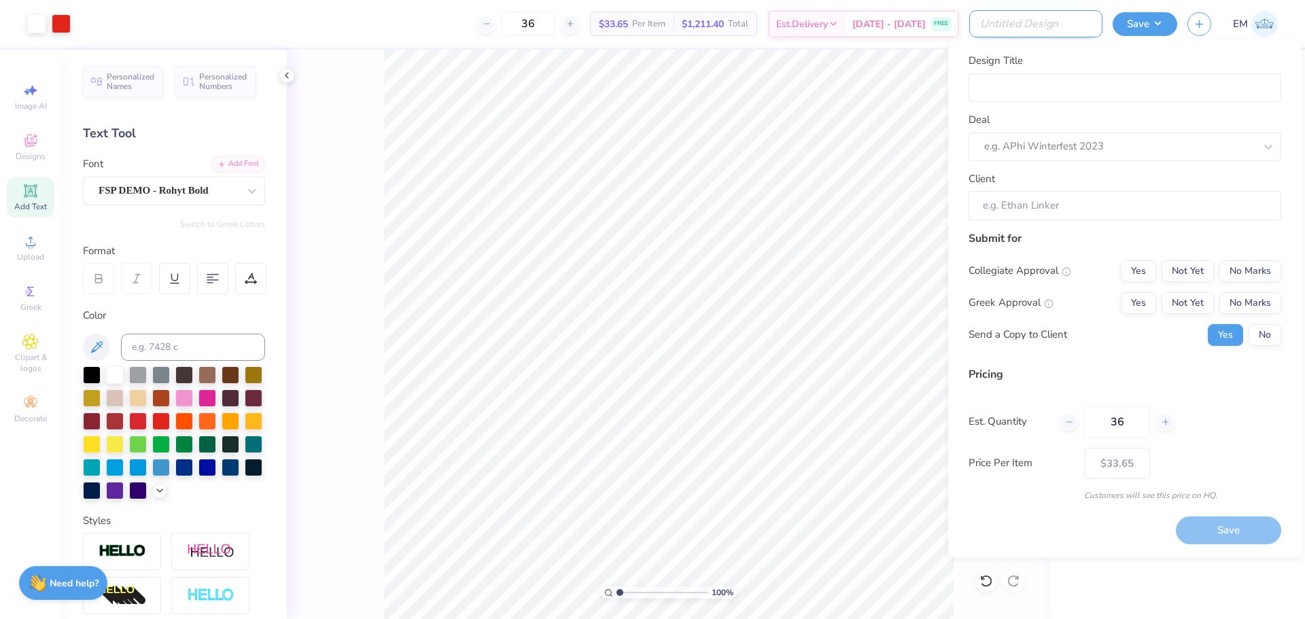
click at [1065, 29] on input "Design Title" at bounding box center [1036, 23] width 133 height 27
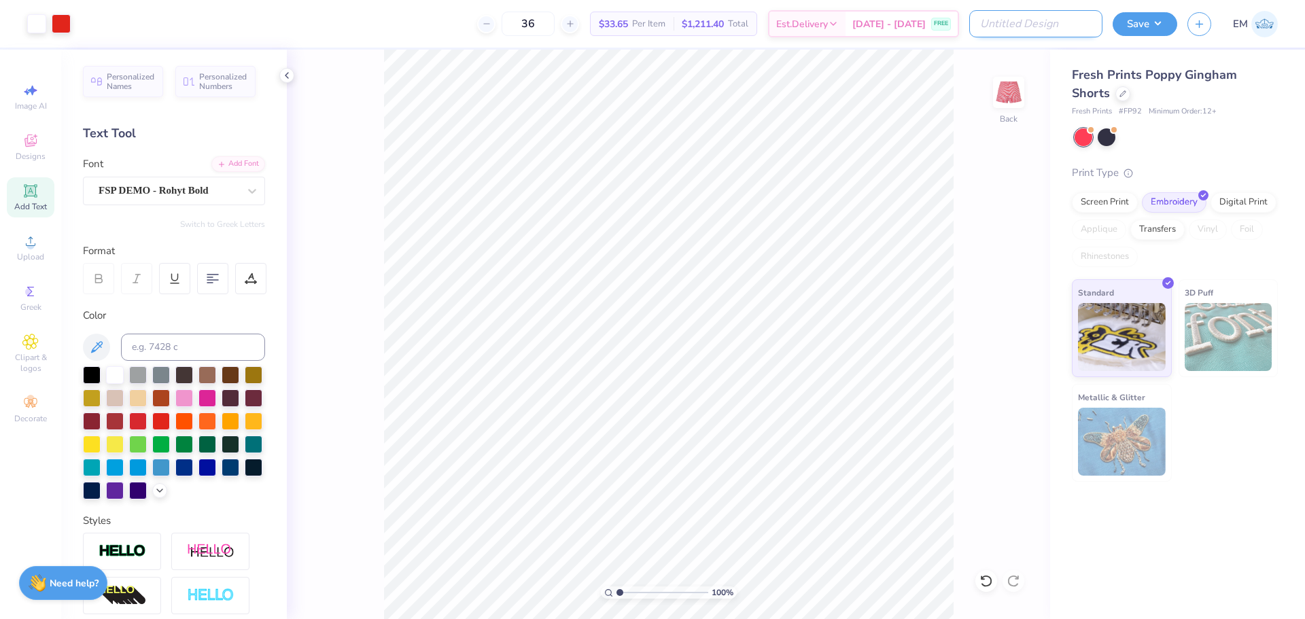
click at [1021, 22] on input "Design Title" at bounding box center [1036, 23] width 133 height 27
type input "ADPI Gen Merch Gingham Shorts"
click at [1153, 26] on button "Save" at bounding box center [1145, 22] width 65 height 24
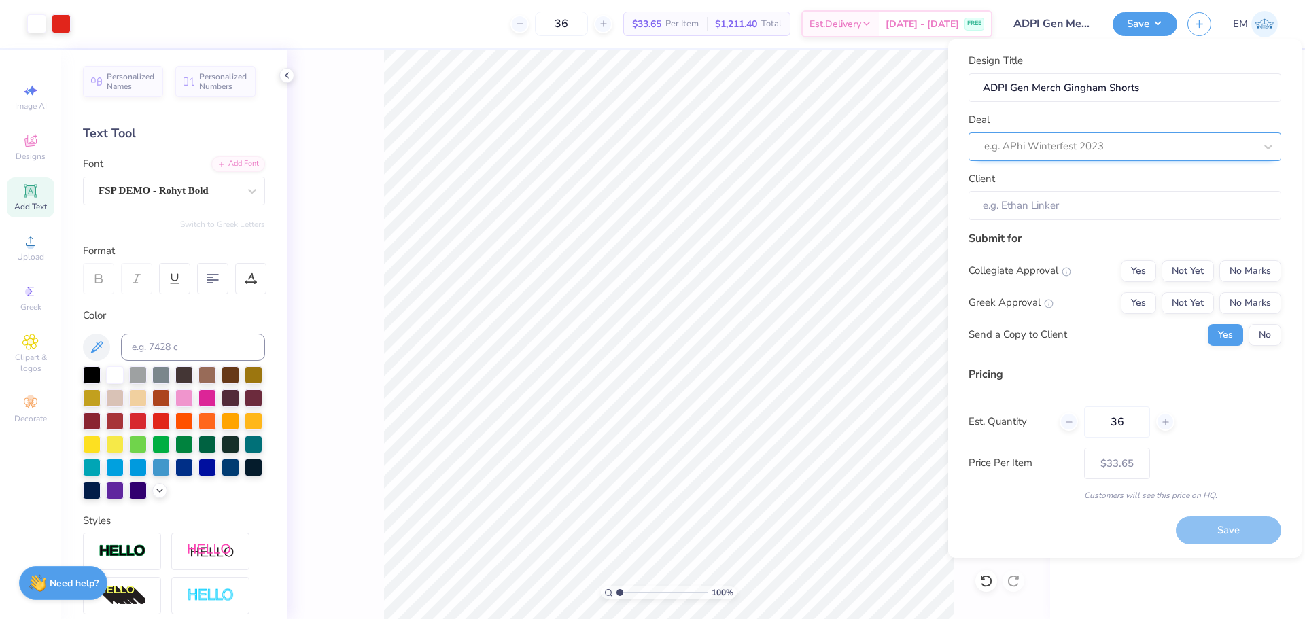
click at [1124, 141] on div at bounding box center [1120, 146] width 271 height 18
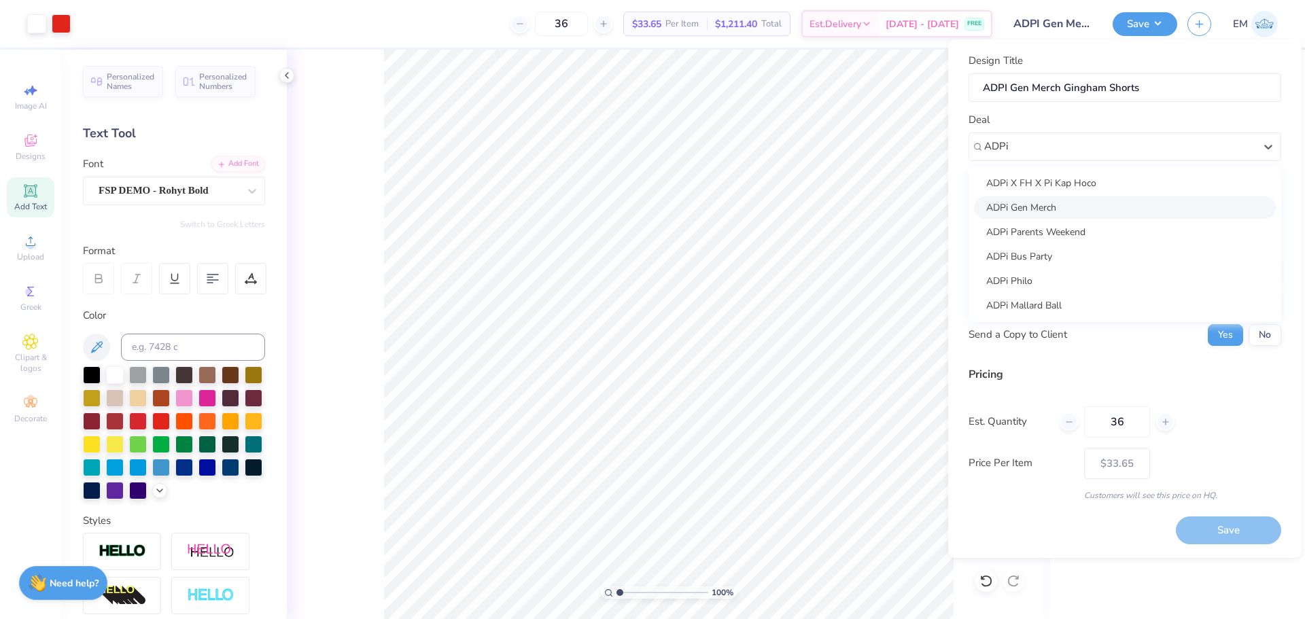
click at [1076, 210] on div "ADPi Gen Merch" at bounding box center [1125, 207] width 302 height 22
type input "ADPi"
type input "Ella Janssen"
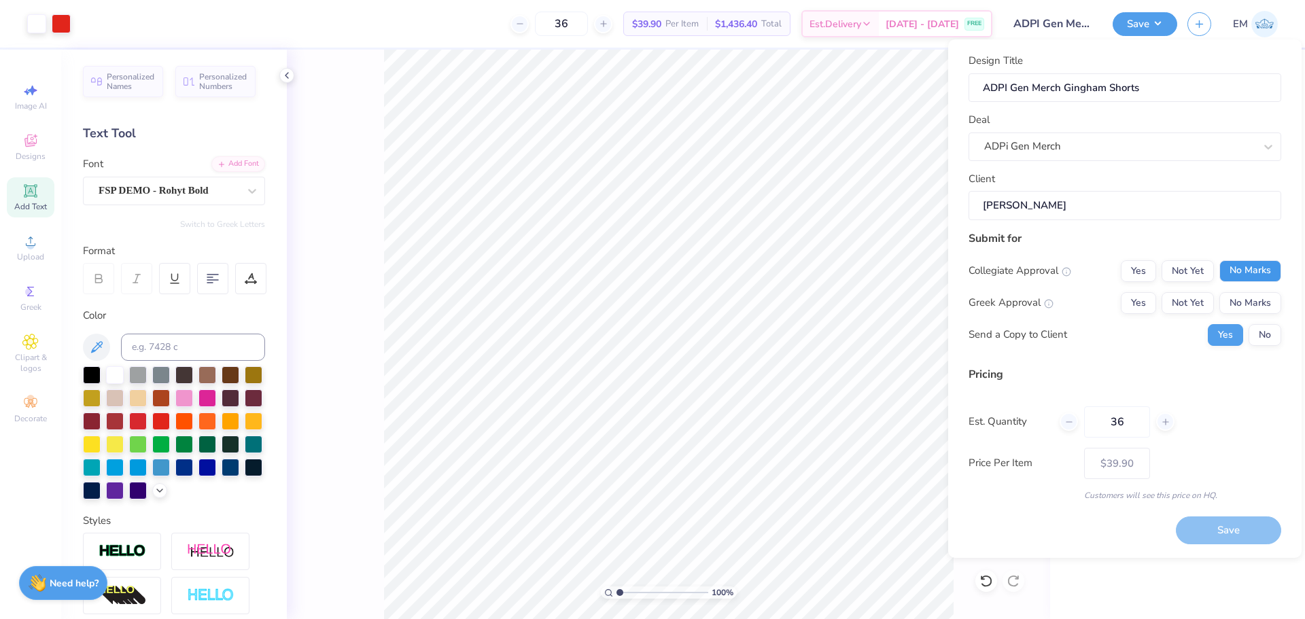
click at [1233, 281] on button "No Marks" at bounding box center [1251, 271] width 62 height 22
drag, startPoint x: 1144, startPoint y: 303, endPoint x: 1263, endPoint y: 291, distance: 118.9
click at [1148, 303] on button "Yes" at bounding box center [1138, 303] width 35 height 22
click at [1219, 525] on button "Save" at bounding box center [1228, 531] width 105 height 28
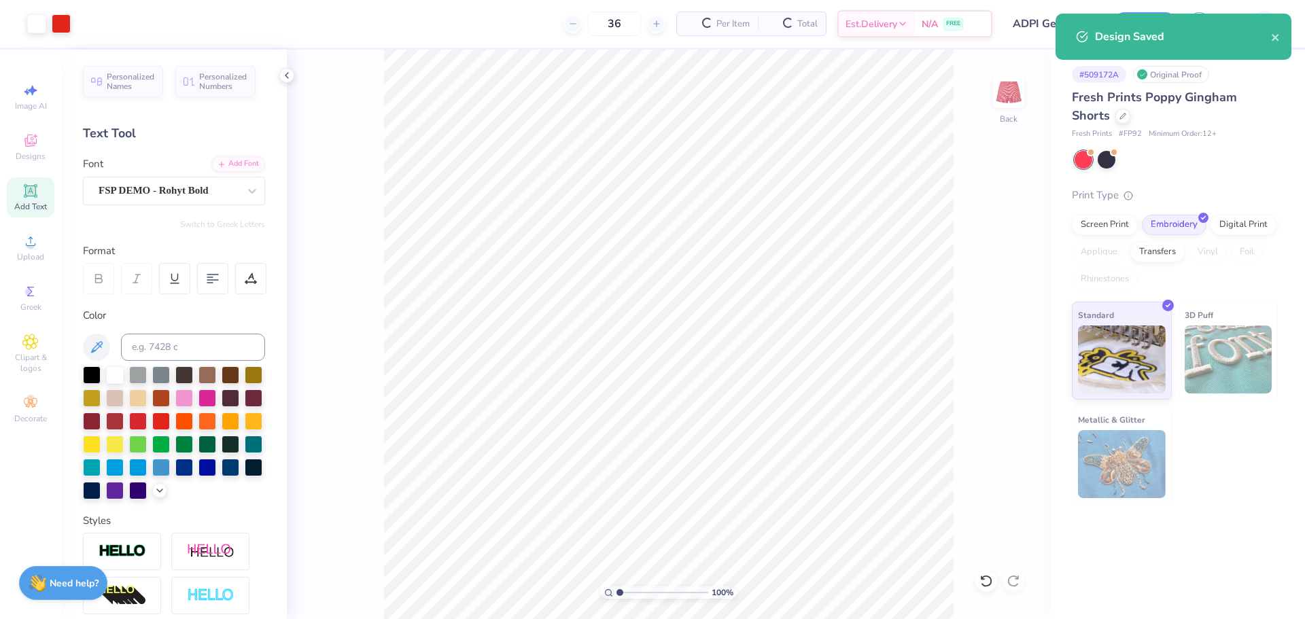
type input "$39.90"
click at [1125, 113] on icon at bounding box center [1123, 115] width 7 height 7
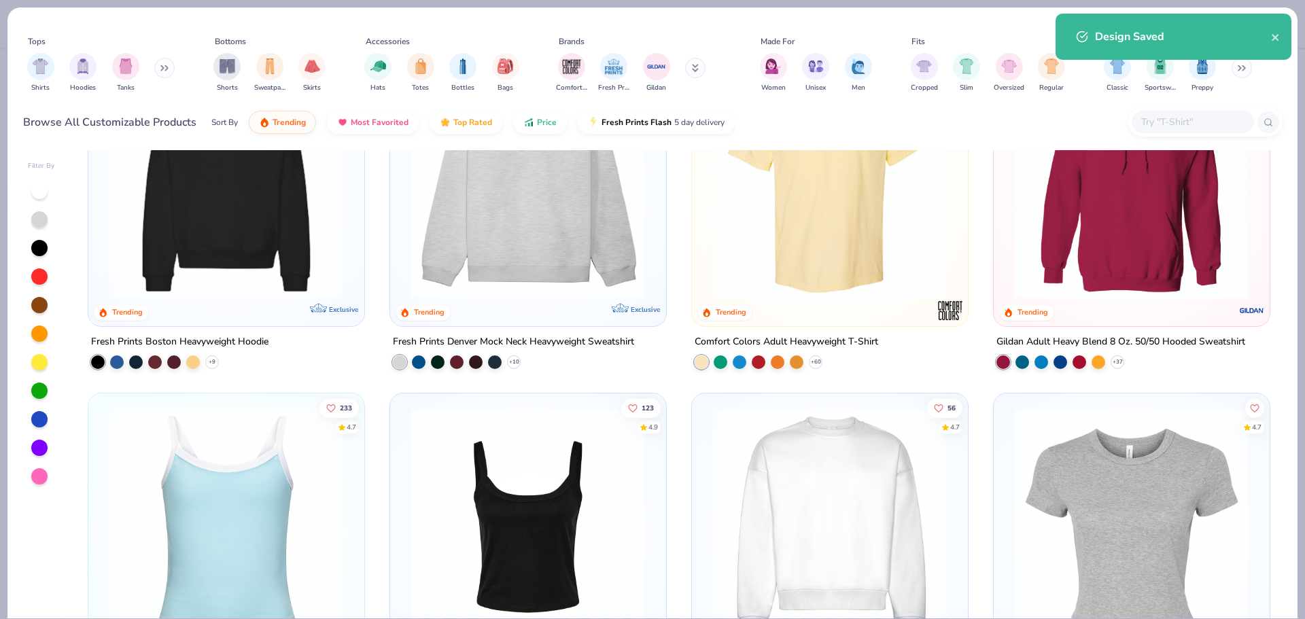
scroll to position [204, 0]
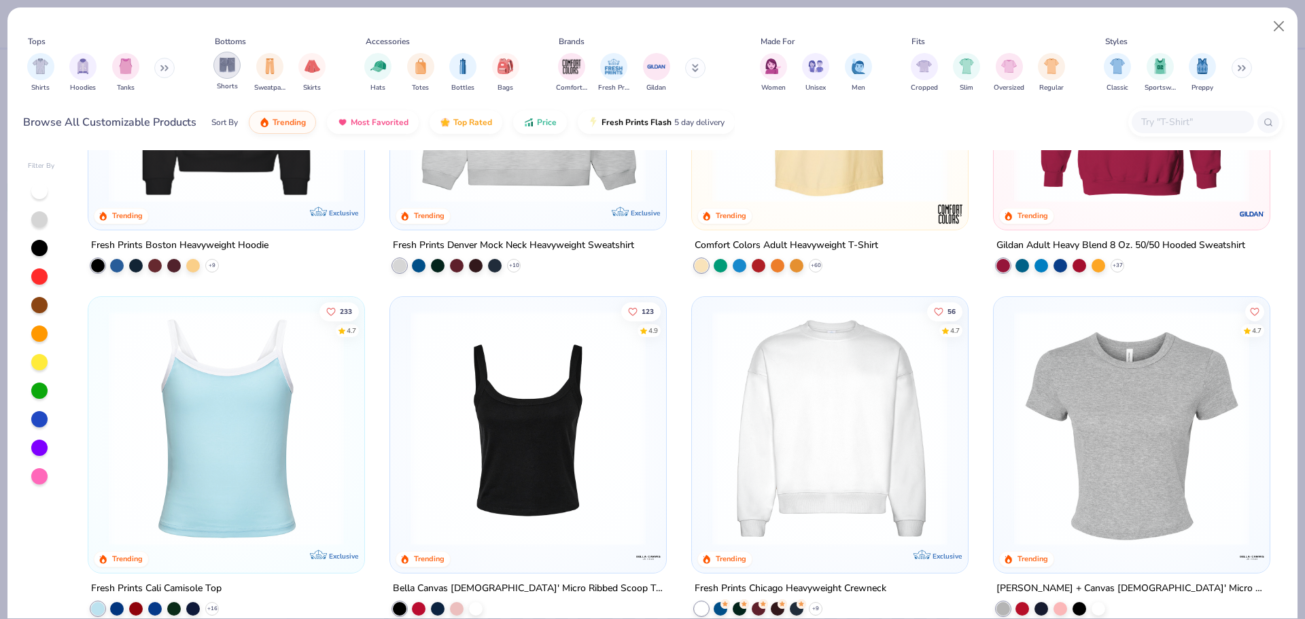
click at [234, 70] on img "filter for Shorts" at bounding box center [228, 65] width 16 height 16
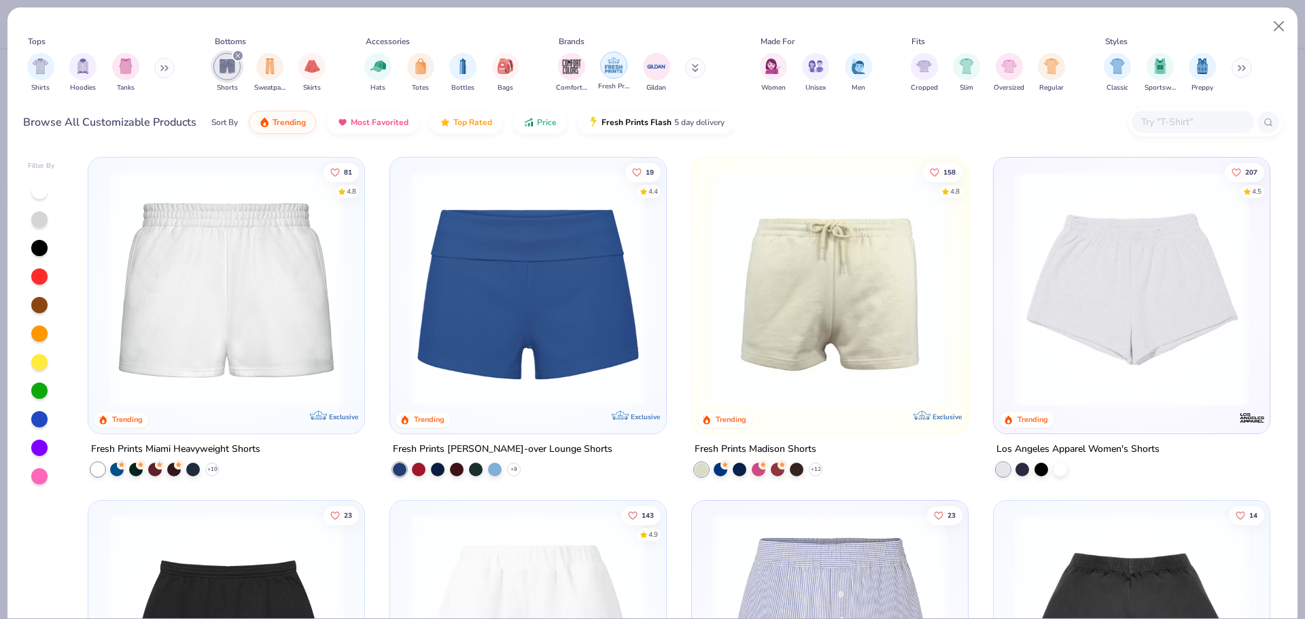
click at [608, 73] on img "filter for Fresh Prints" at bounding box center [614, 65] width 20 height 20
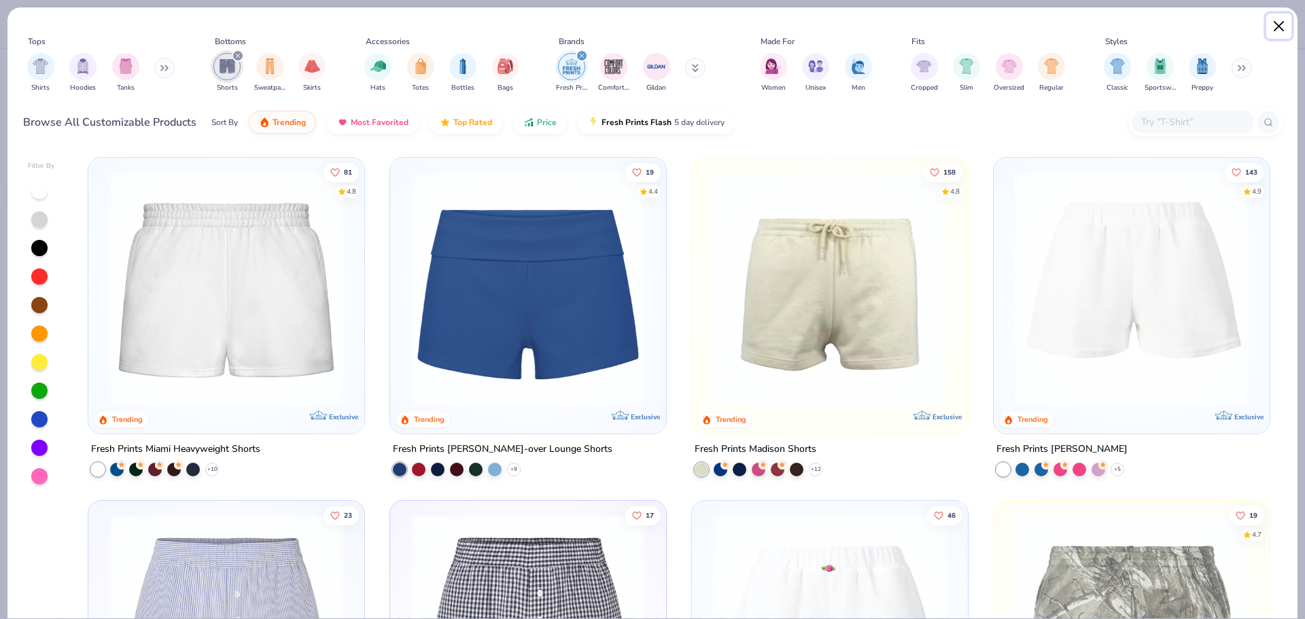
click at [1276, 27] on button "Close" at bounding box center [1280, 27] width 26 height 26
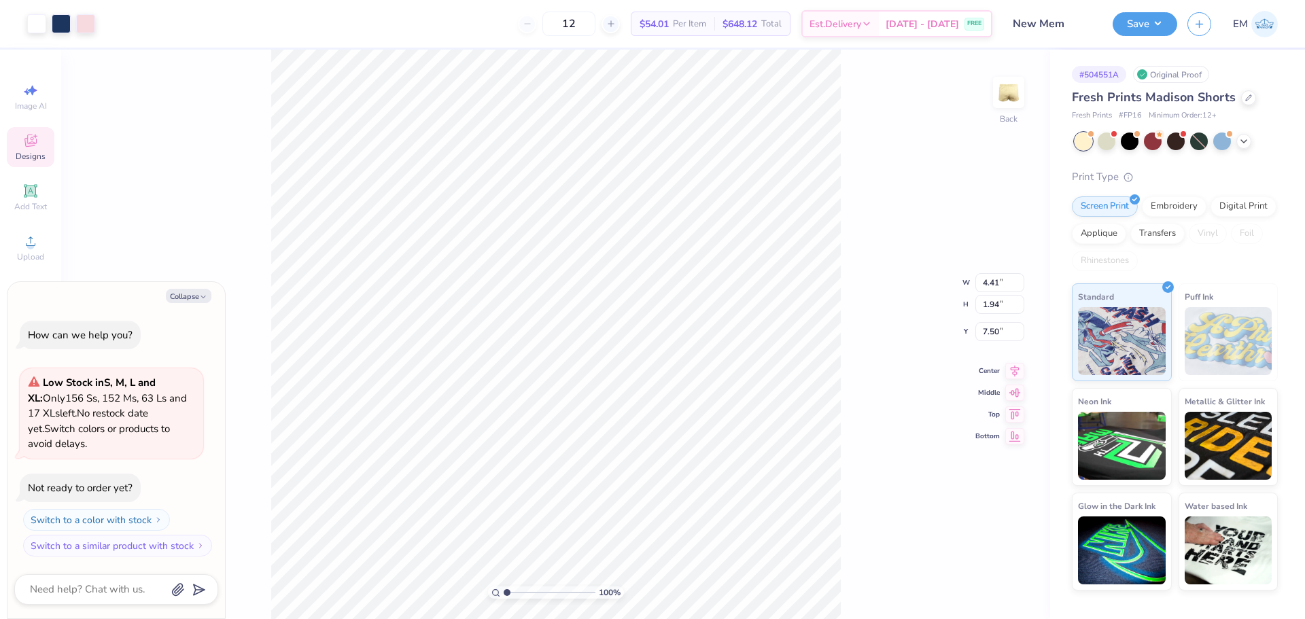
type textarea "x"
type input "7.71"
type textarea "x"
type input "7.56"
